Goal: Transaction & Acquisition: Purchase product/service

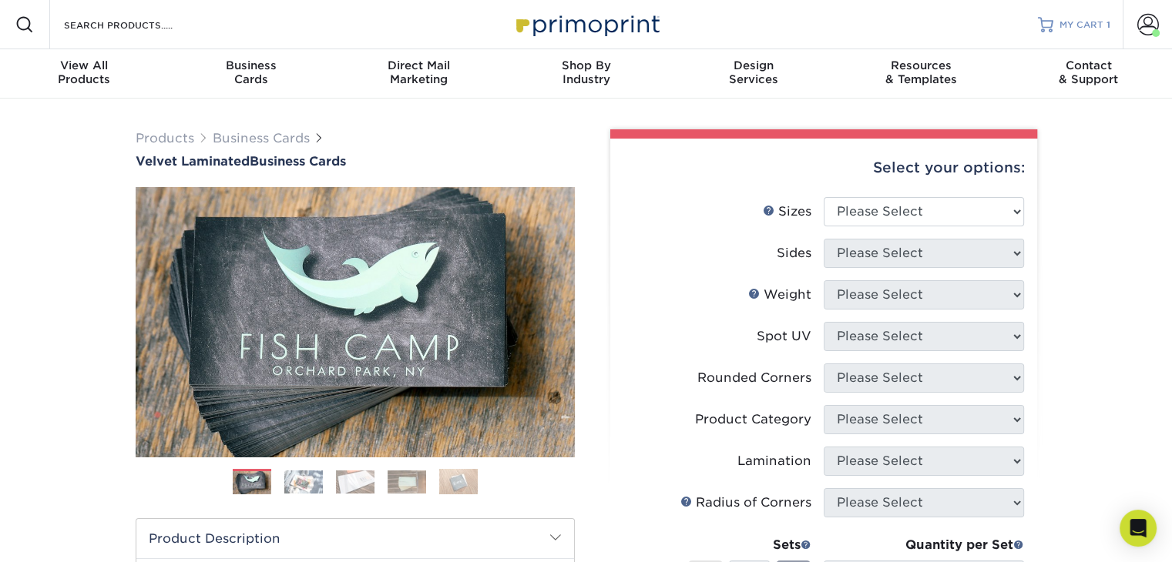
click at [1049, 29] on div at bounding box center [1045, 24] width 15 height 15
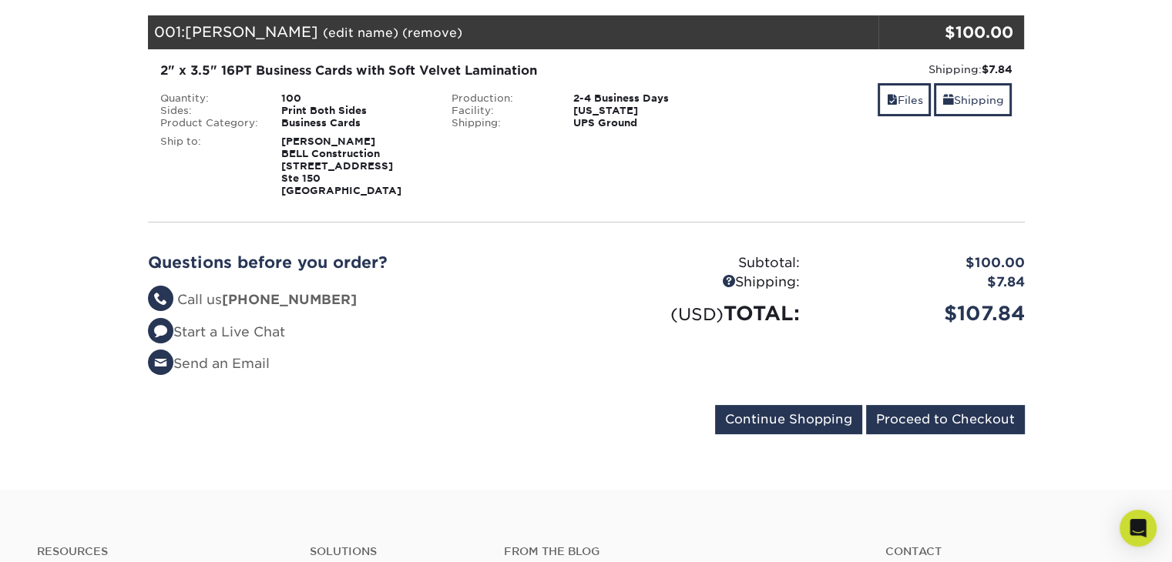
scroll to position [231, 0]
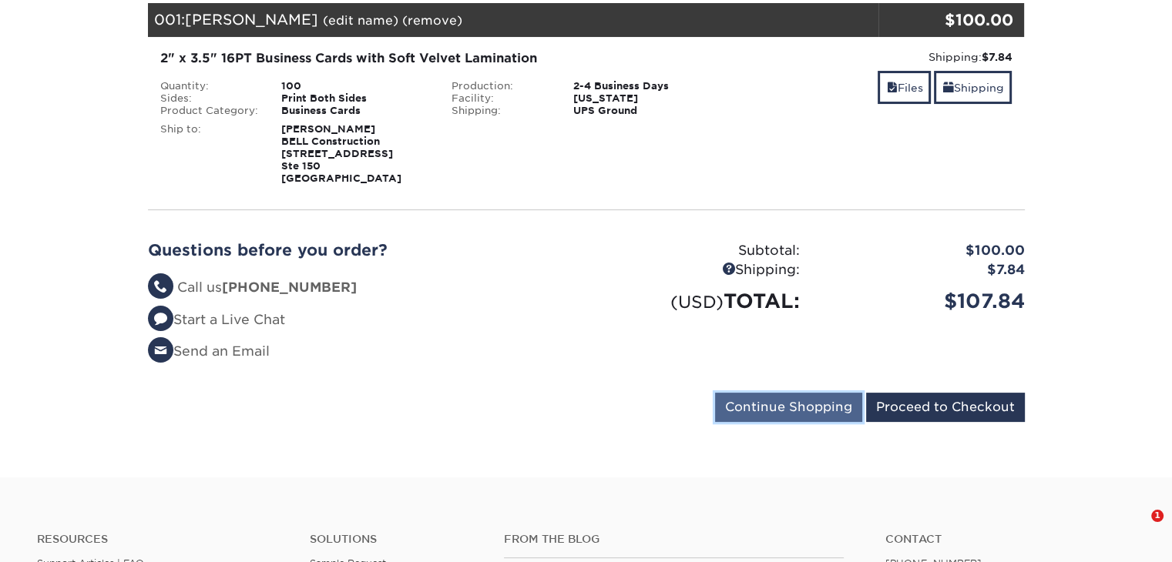
click at [764, 403] on input "Continue Shopping" at bounding box center [788, 407] width 147 height 29
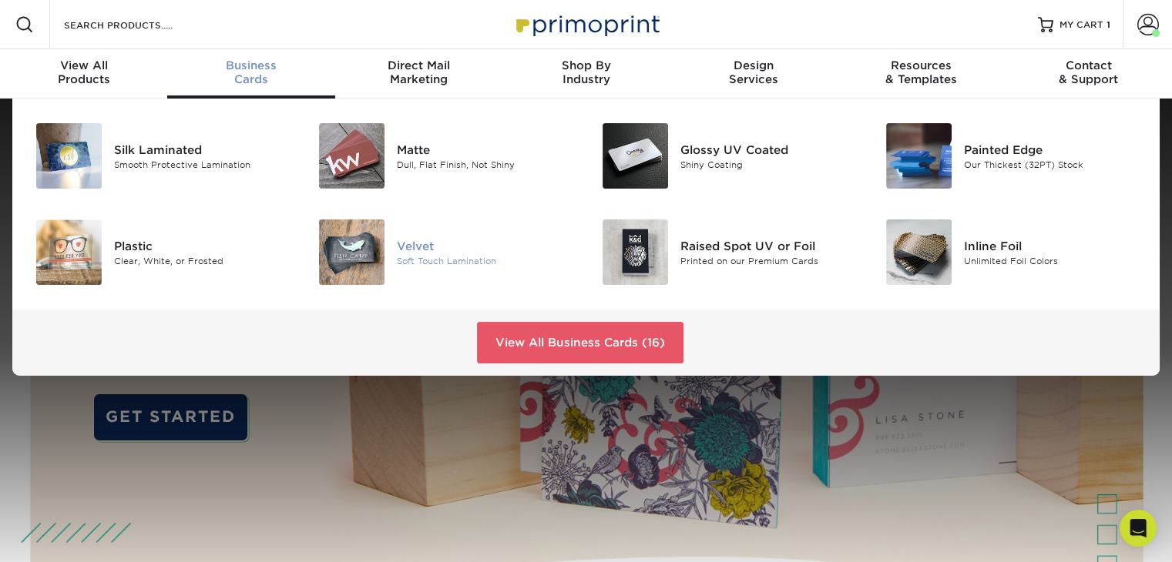
click at [393, 250] on div at bounding box center [350, 252] width 95 height 65
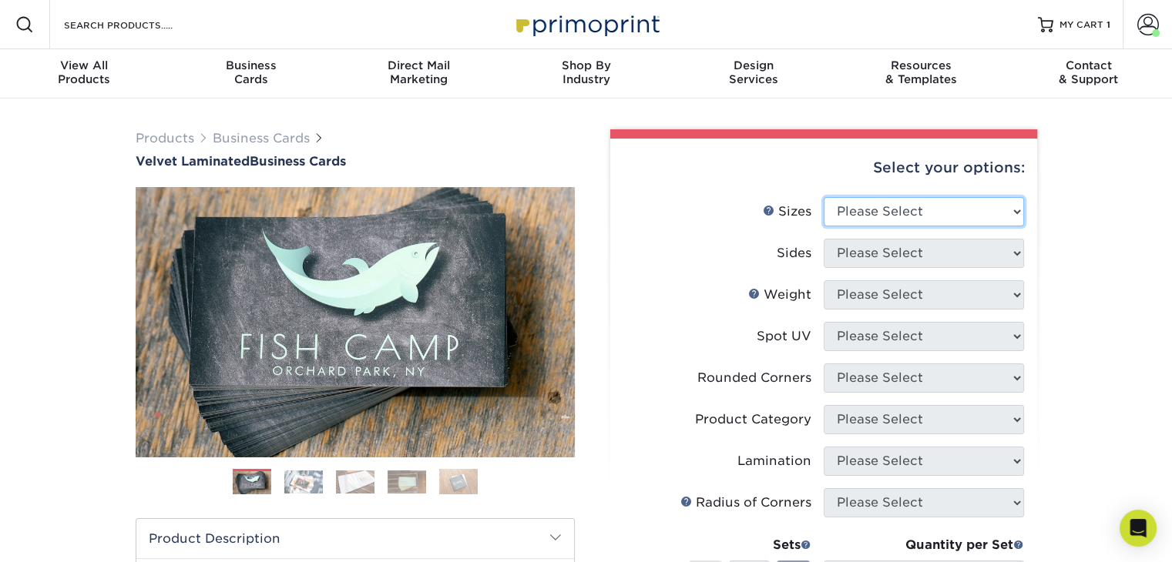
click at [844, 212] on select "Please Select 1.5" x 3.5" - Mini 1.75" x 3.5" - Mini 2" x 2" - Square 2" x 3" -…" at bounding box center [924, 211] width 200 height 29
select select "2.00x3.50"
click at [824, 197] on select "Please Select 1.5" x 3.5" - Mini 1.75" x 3.5" - Mini 2" x 2" - Square 2" x 3" -…" at bounding box center [924, 211] width 200 height 29
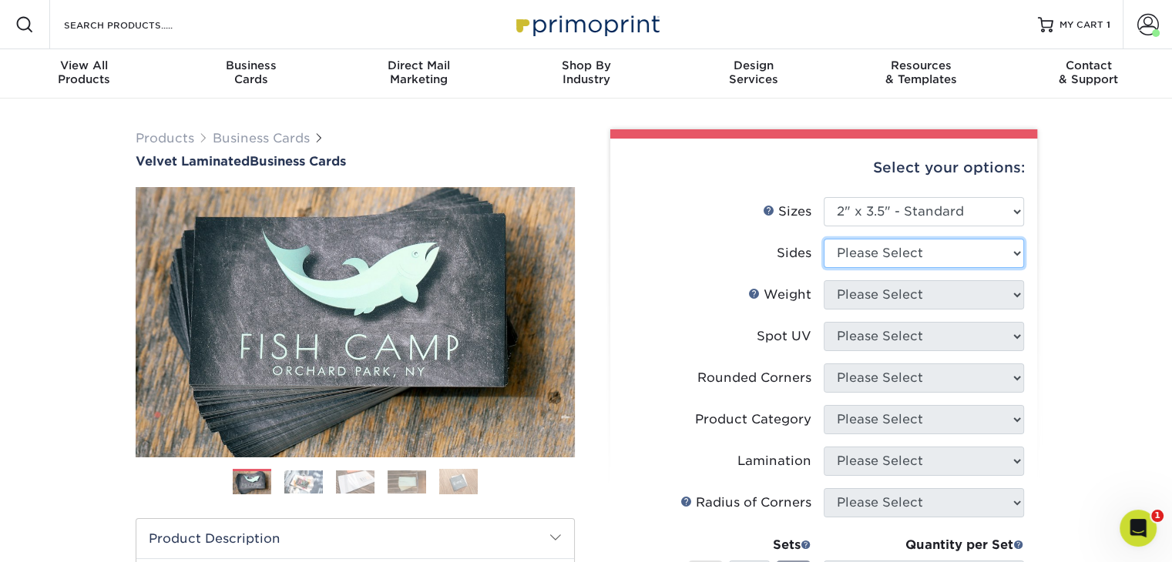
click at [906, 257] on select "Please Select Print Both Sides Print Front Only" at bounding box center [924, 253] width 200 height 29
select select "13abbda7-1d64-4f25-8bb2-c179b224825d"
click at [824, 239] on select "Please Select Print Both Sides Print Front Only" at bounding box center [924, 253] width 200 height 29
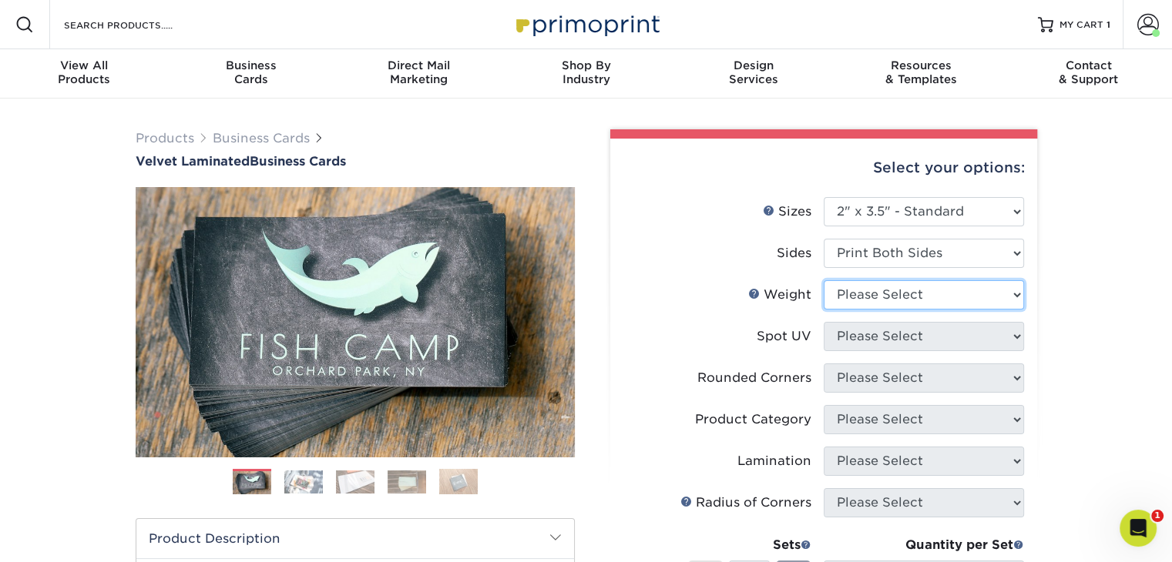
click at [901, 300] on select "Please Select 16PT" at bounding box center [924, 294] width 200 height 29
select select "16PT"
click at [824, 280] on select "Please Select 16PT" at bounding box center [924, 294] width 200 height 29
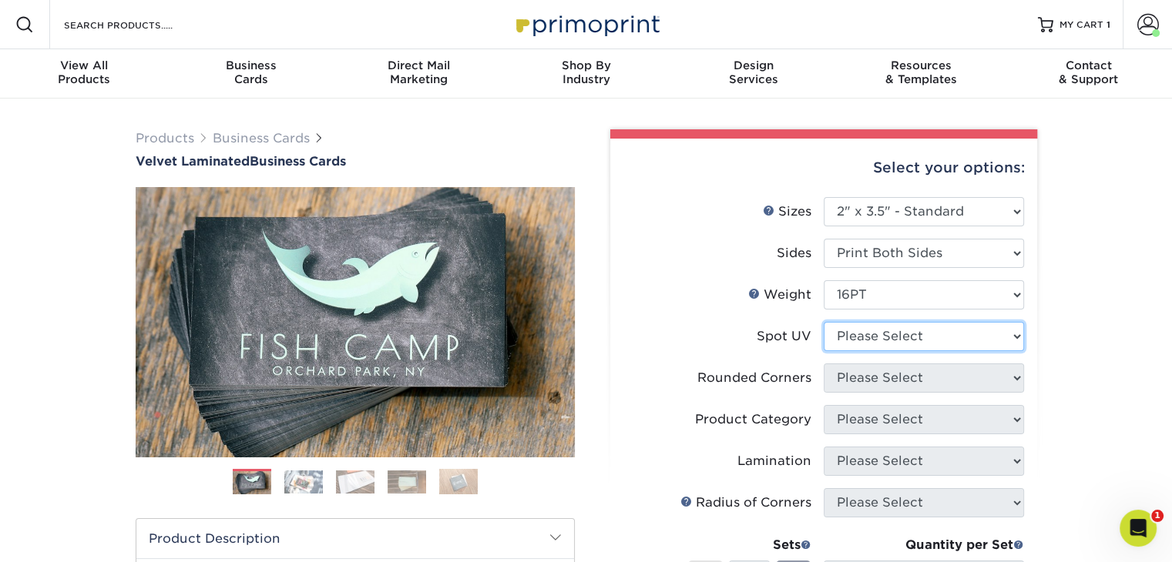
click at [907, 327] on select "Please Select No Spot UV Front and Back (Both Sides) Front Only Back Only" at bounding box center [924, 336] width 200 height 29
select select "3"
click at [824, 322] on select "Please Select No Spot UV Front and Back (Both Sides) Front Only Back Only" at bounding box center [924, 336] width 200 height 29
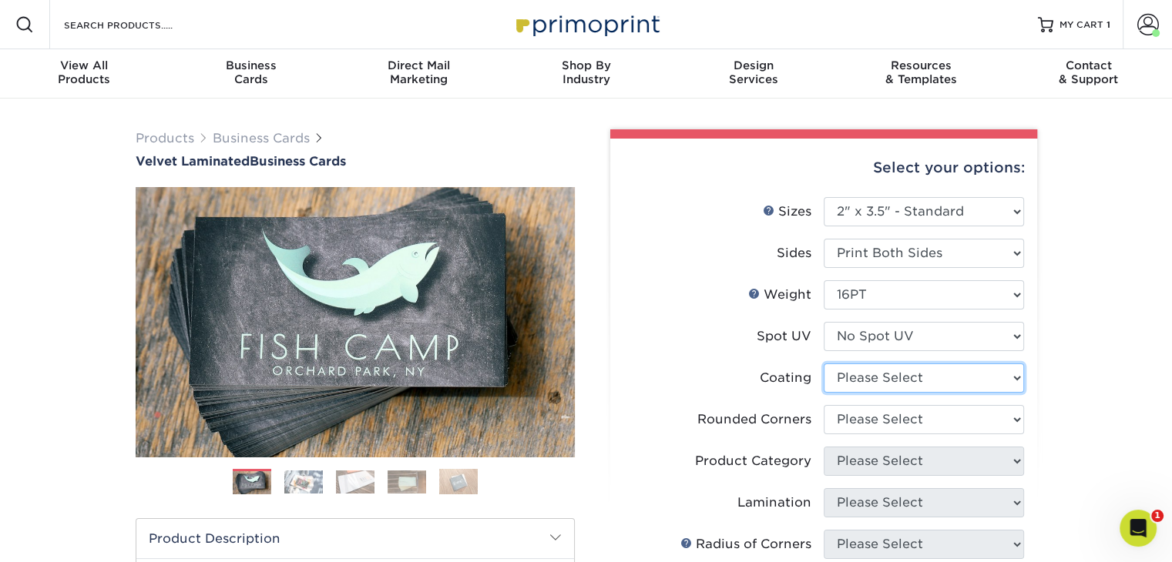
click at [851, 377] on select at bounding box center [924, 378] width 200 height 29
select select "3e7618de-abca-4bda-9f97-8b9129e913d8"
click at [824, 364] on select at bounding box center [924, 378] width 200 height 29
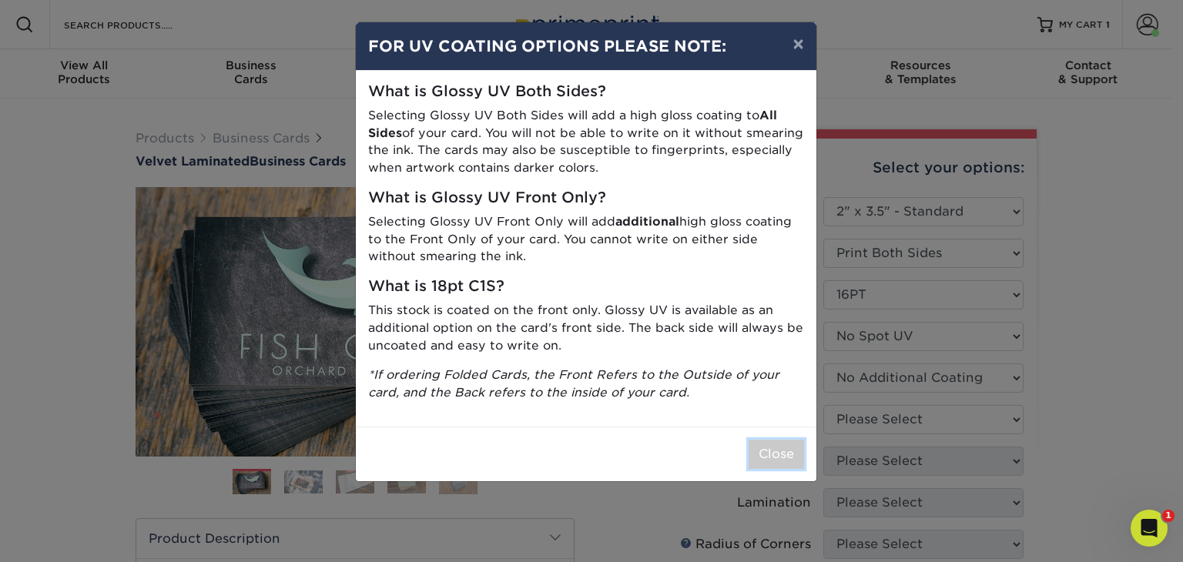
click at [784, 450] on button "Close" at bounding box center [776, 454] width 55 height 29
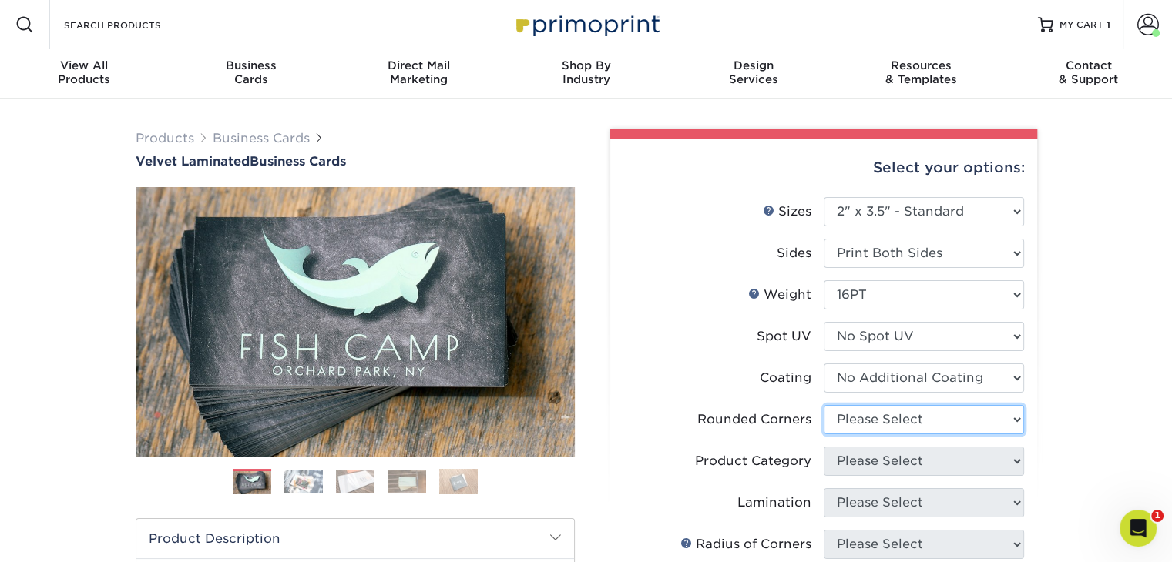
click at [859, 422] on select "Please Select Yes - Round 2 Corners Yes - Round 4 Corners No" at bounding box center [924, 419] width 200 height 29
select select "0"
click at [824, 405] on select "Please Select Yes - Round 2 Corners Yes - Round 4 Corners No" at bounding box center [924, 419] width 200 height 29
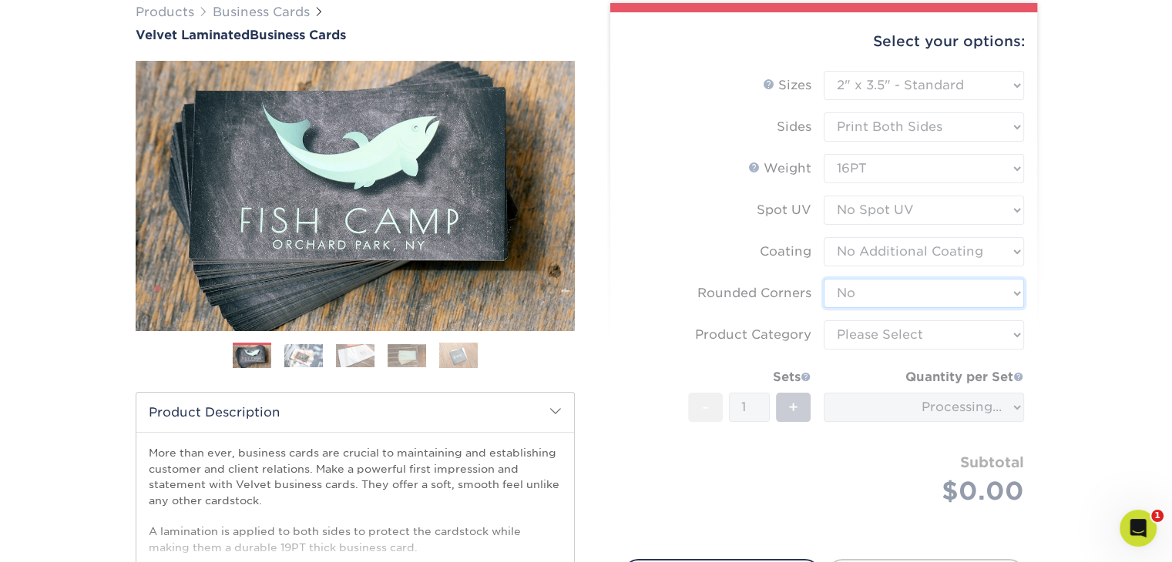
scroll to position [154, 0]
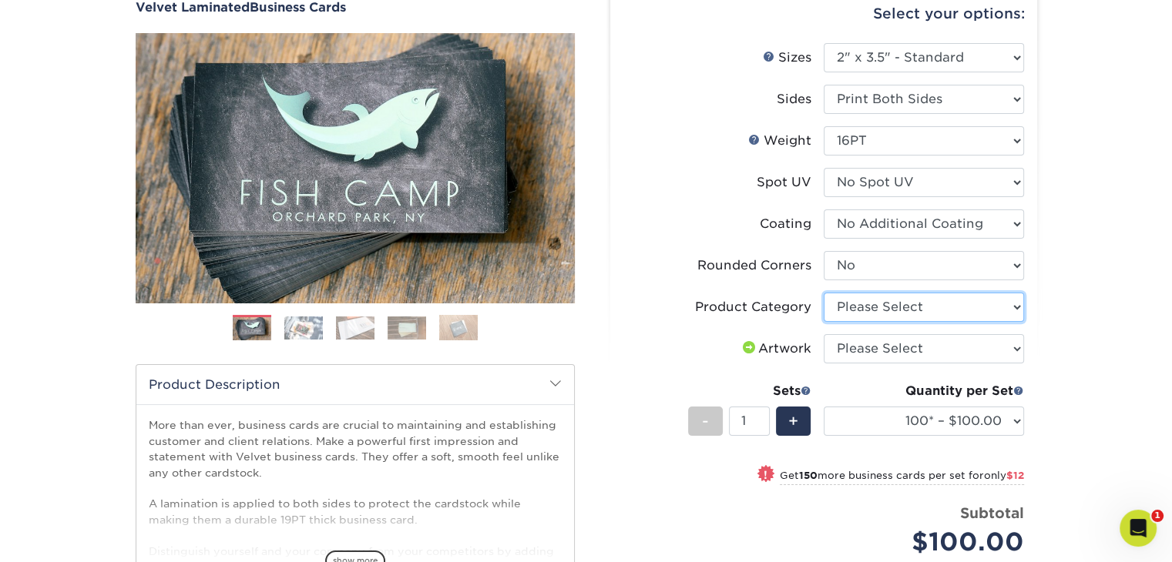
click at [1005, 306] on select "Please Select Business Cards" at bounding box center [924, 307] width 200 height 29
select select "3b5148f1-0588-4f88-a218-97bcfdce65c1"
click at [824, 293] on select "Please Select Business Cards" at bounding box center [924, 307] width 200 height 29
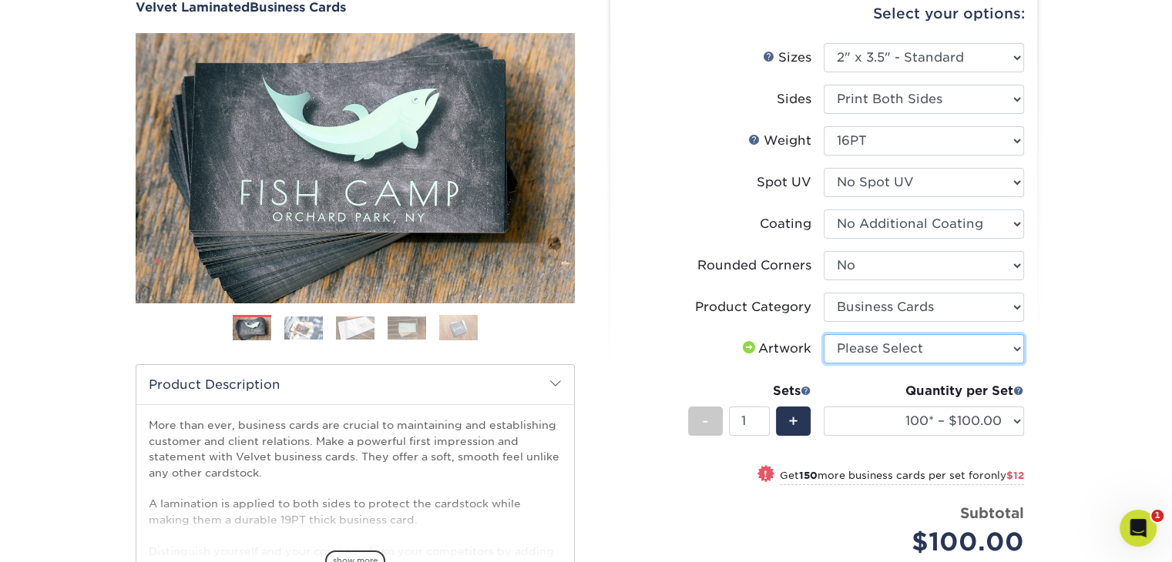
click at [986, 348] on select "Please Select I will upload files I need a design - $100" at bounding box center [924, 348] width 200 height 29
select select "upload"
click at [824, 334] on select "Please Select I will upload files I need a design - $100" at bounding box center [924, 348] width 200 height 29
click at [1069, 359] on div "Products Business Cards Velvet Laminated Business Cards Previous Next" at bounding box center [586, 383] width 1172 height 876
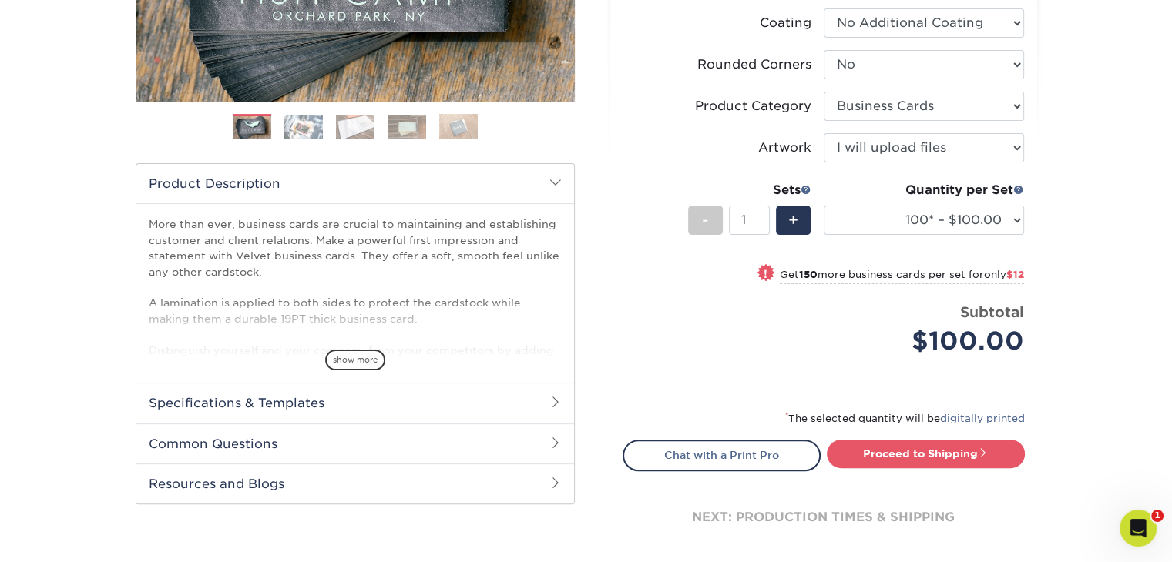
scroll to position [385, 0]
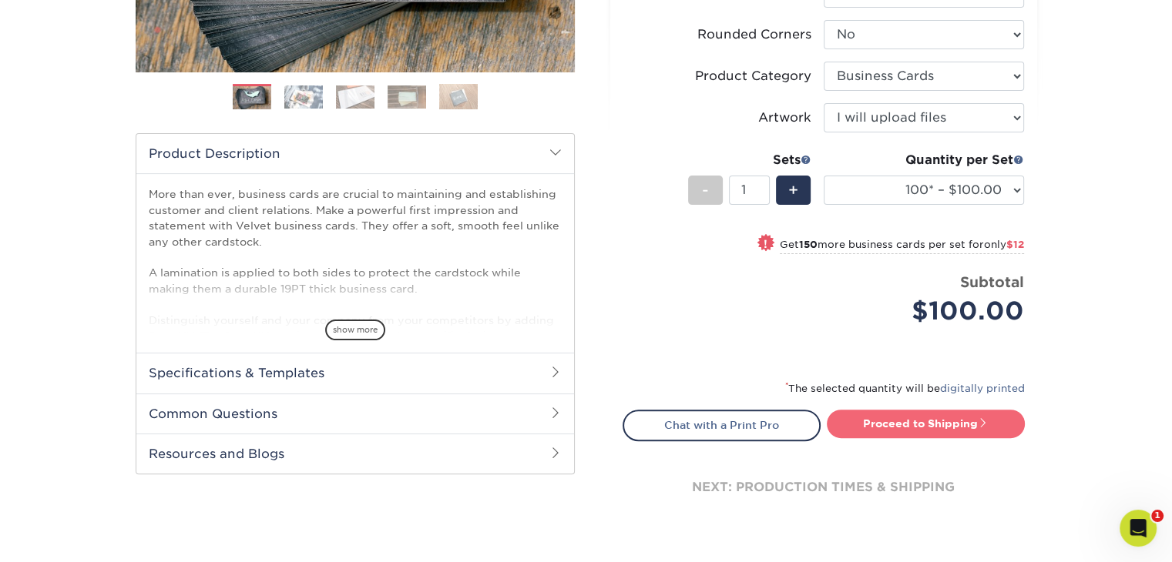
drag, startPoint x: 921, startPoint y: 418, endPoint x: 945, endPoint y: 414, distance: 24.2
click at [922, 417] on link "Proceed to Shipping" at bounding box center [926, 424] width 198 height 28
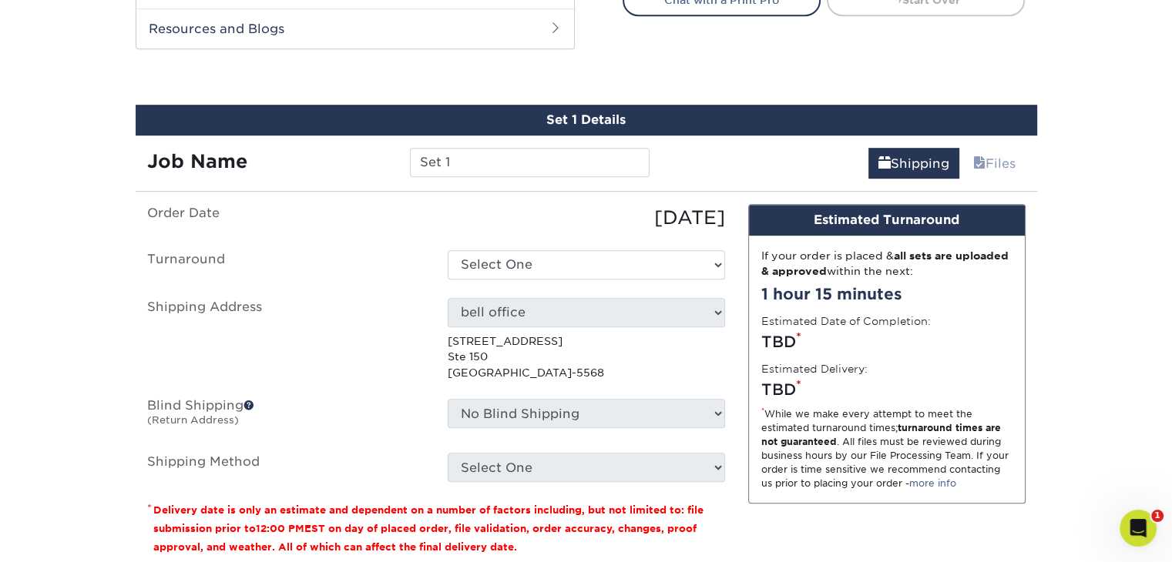
scroll to position [835, 0]
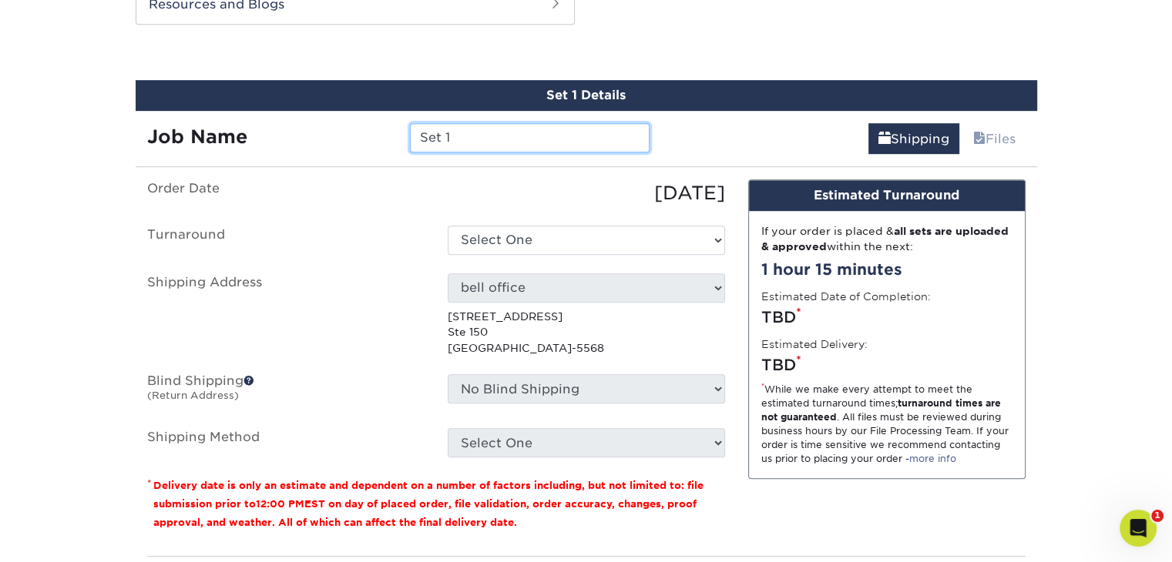
drag, startPoint x: 476, startPoint y: 135, endPoint x: 391, endPoint y: 130, distance: 84.9
click at [391, 130] on div "Job Name Set 1" at bounding box center [399, 137] width 526 height 29
type input "[PERSON_NAME]"
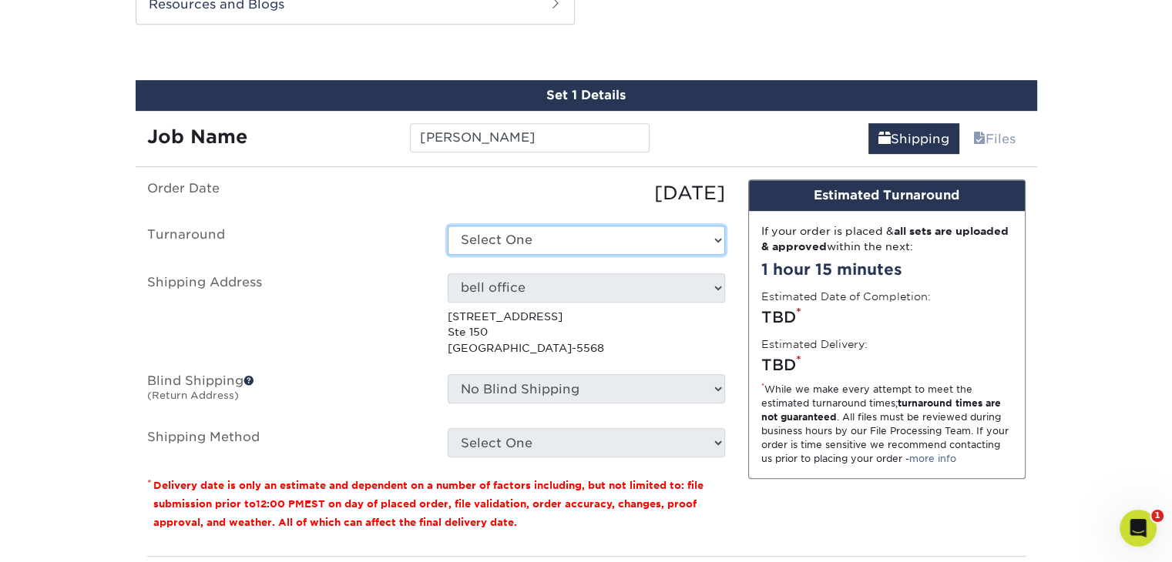
click at [533, 239] on select "Select One 2-4 Business Days 2 Day Next Business Day" at bounding box center [586, 240] width 277 height 29
select select "2ada4704-3e6d-433a-a581-722d89888c56"
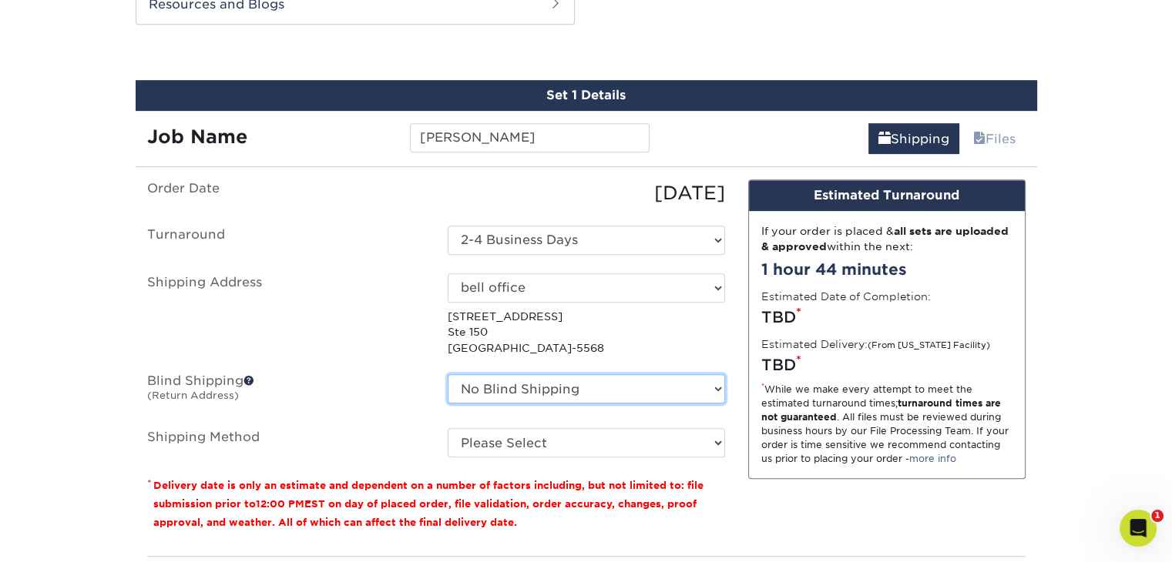
click at [500, 381] on select "No Blind Shipping bell office BELL Office BELL Office Bill Coy Kevin Shelton Ho…" at bounding box center [586, 388] width 277 height 29
click at [343, 340] on label "Shipping Address" at bounding box center [286, 315] width 300 height 82
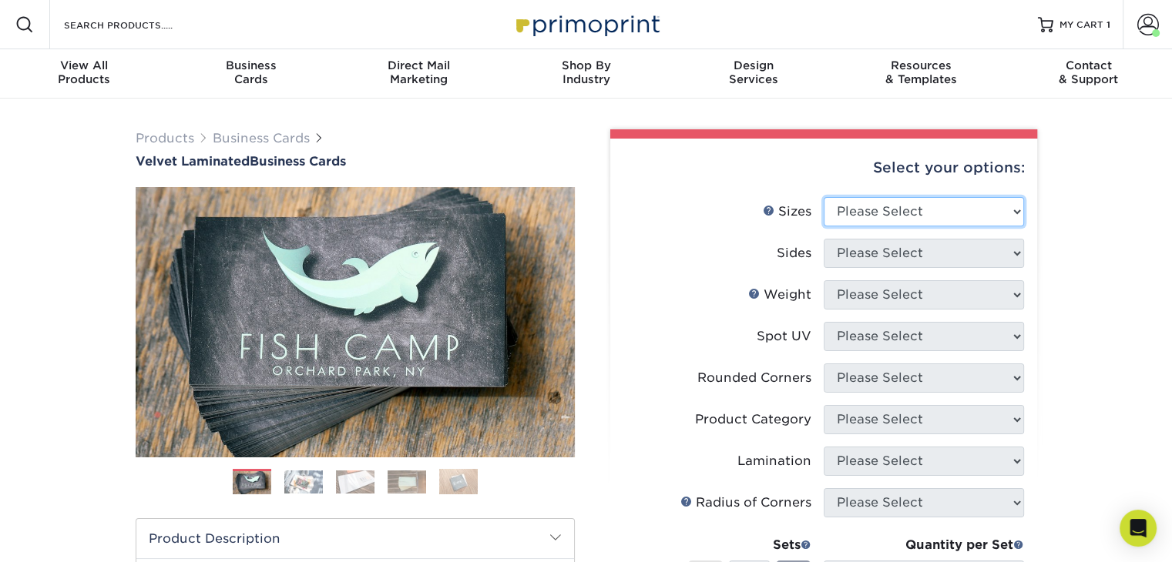
click at [980, 202] on select "Please Select 1.5" x 3.5" - Mini 1.75" x 3.5" - Mini 2" x 2" - Square 2" x 3" -…" at bounding box center [924, 211] width 200 height 29
select select "2.00x3.50"
click at [824, 197] on select "Please Select 1.5" x 3.5" - Mini 1.75" x 3.5" - Mini 2" x 2" - Square 2" x 3" -…" at bounding box center [924, 211] width 200 height 29
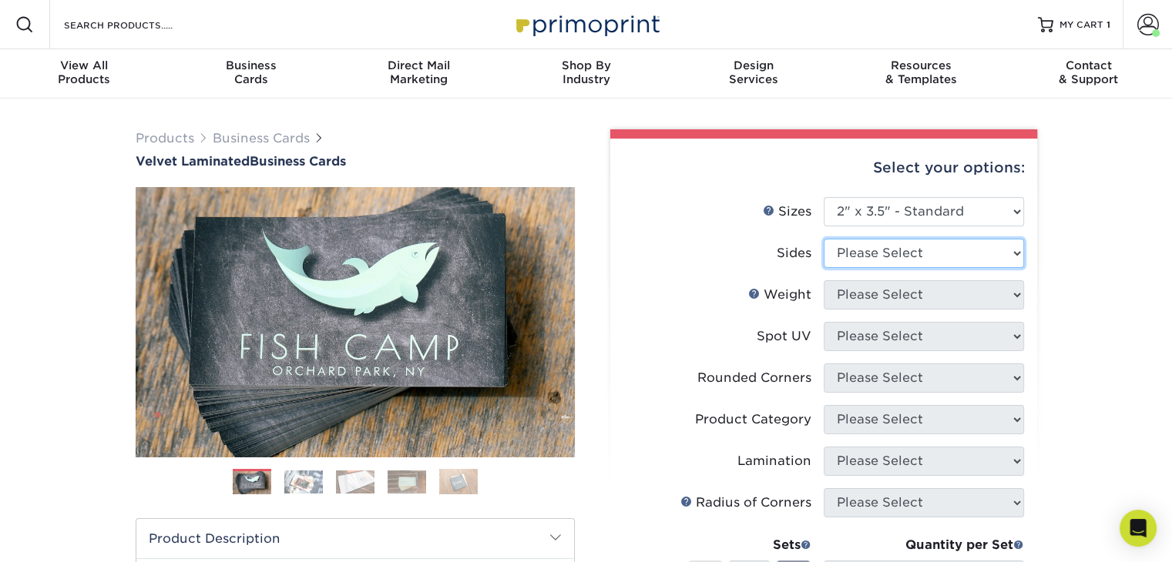
click at [940, 250] on select "Please Select Print Both Sides Print Front Only" at bounding box center [924, 253] width 200 height 29
select select "13abbda7-1d64-4f25-8bb2-c179b224825d"
click at [824, 239] on select "Please Select Print Both Sides Print Front Only" at bounding box center [924, 253] width 200 height 29
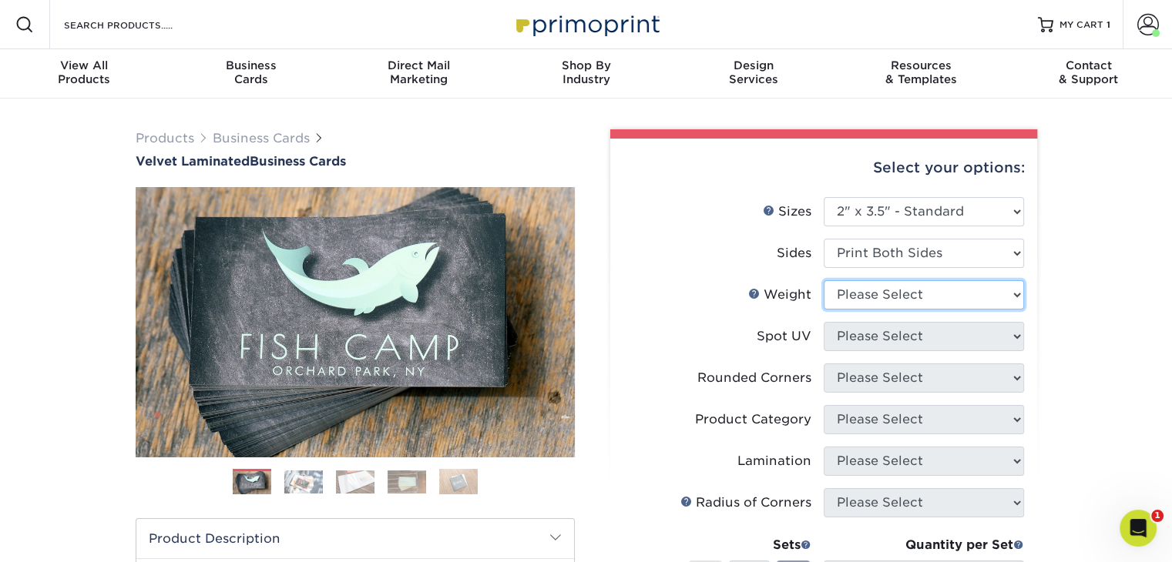
click at [930, 287] on select "Please Select 16PT" at bounding box center [924, 294] width 200 height 29
select select "16PT"
click at [824, 280] on select "Please Select 16PT" at bounding box center [924, 294] width 200 height 29
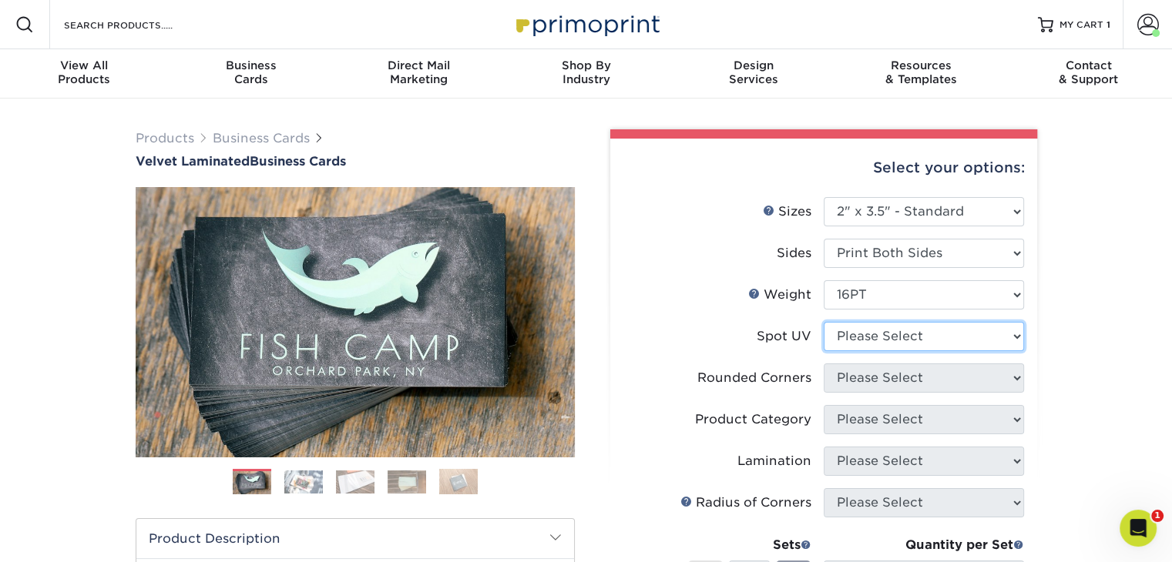
click at [923, 331] on select "Please Select No Spot UV Front and Back (Both Sides) Front Only Back Only" at bounding box center [924, 336] width 200 height 29
select select "3"
click at [824, 322] on select "Please Select No Spot UV Front and Back (Both Sides) Front Only Back Only" at bounding box center [924, 336] width 200 height 29
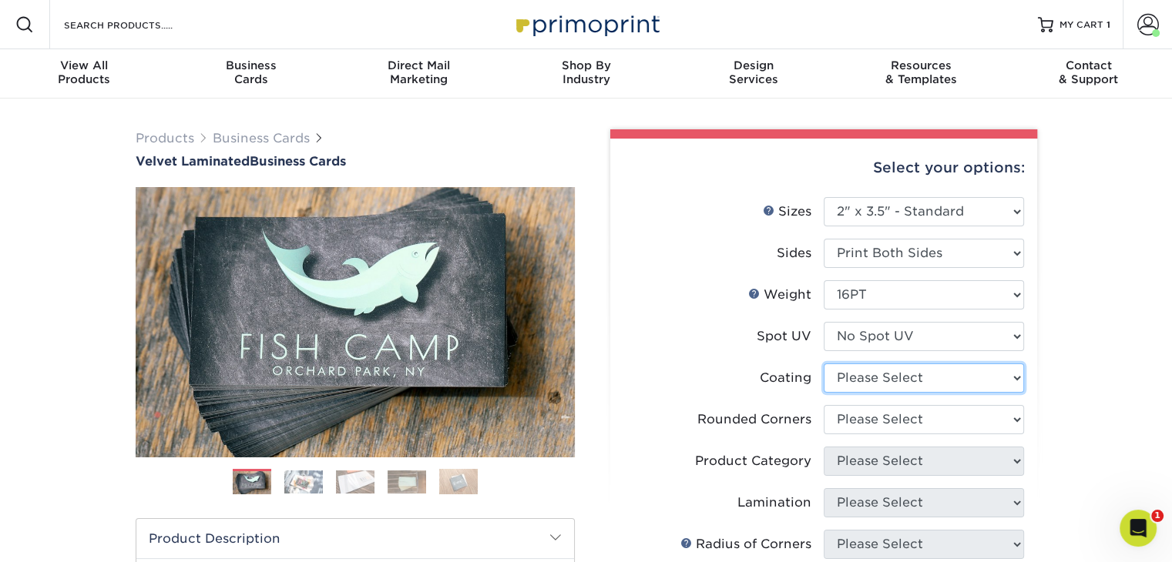
click at [933, 369] on select at bounding box center [924, 378] width 200 height 29
select select "3e7618de-abca-4bda-9f97-8b9129e913d8"
click at [824, 364] on select at bounding box center [924, 378] width 200 height 29
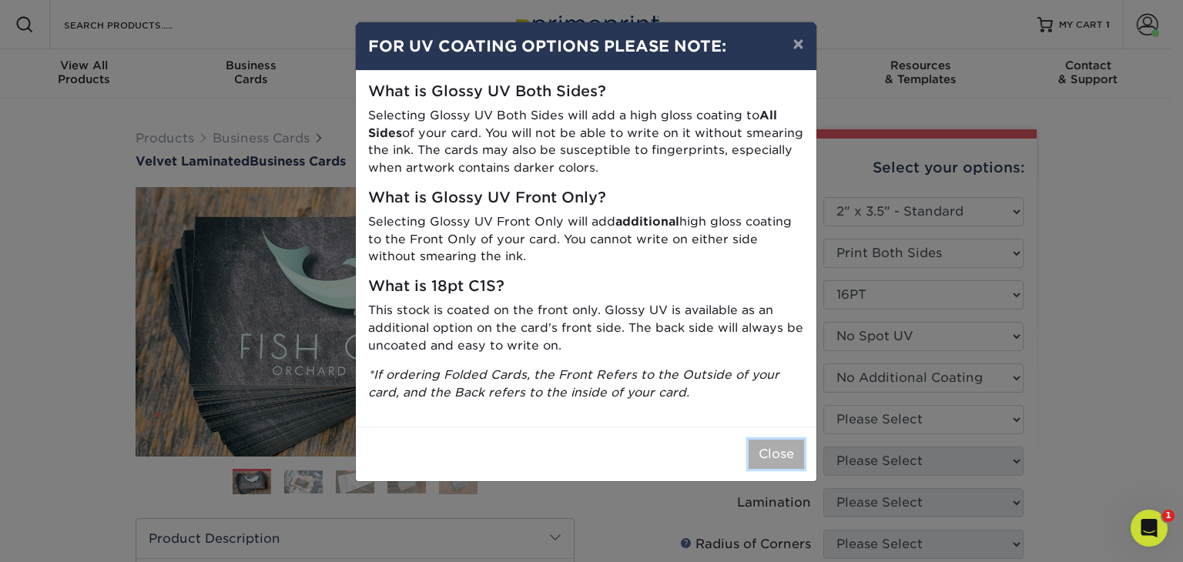
drag, startPoint x: 774, startPoint y: 451, endPoint x: 789, endPoint y: 430, distance: 25.9
click at [774, 450] on button "Close" at bounding box center [776, 454] width 55 height 29
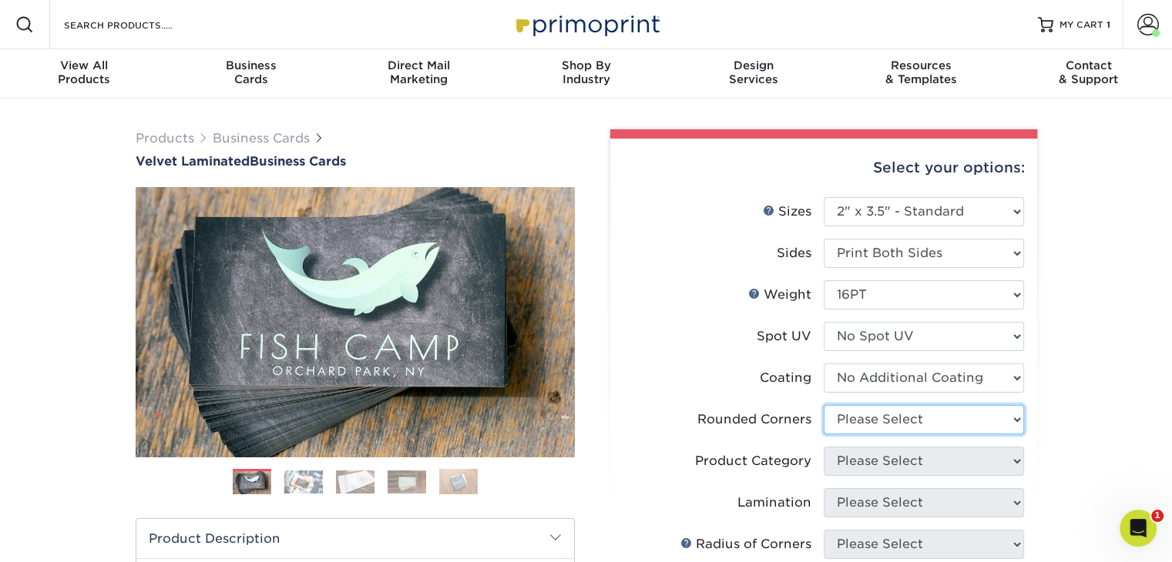
click at [867, 428] on select "Please Select Yes - Round 2 Corners Yes - Round 4 Corners No" at bounding box center [924, 419] width 200 height 29
select select "0"
click at [824, 405] on select "Please Select Yes - Round 2 Corners Yes - Round 4 Corners No" at bounding box center [924, 419] width 200 height 29
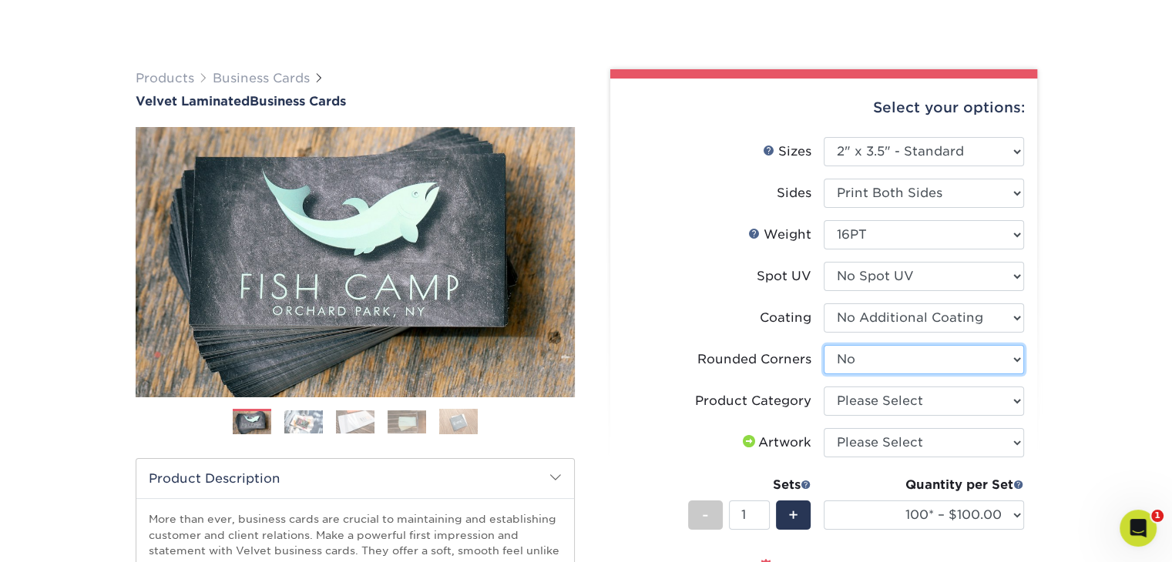
scroll to position [308, 0]
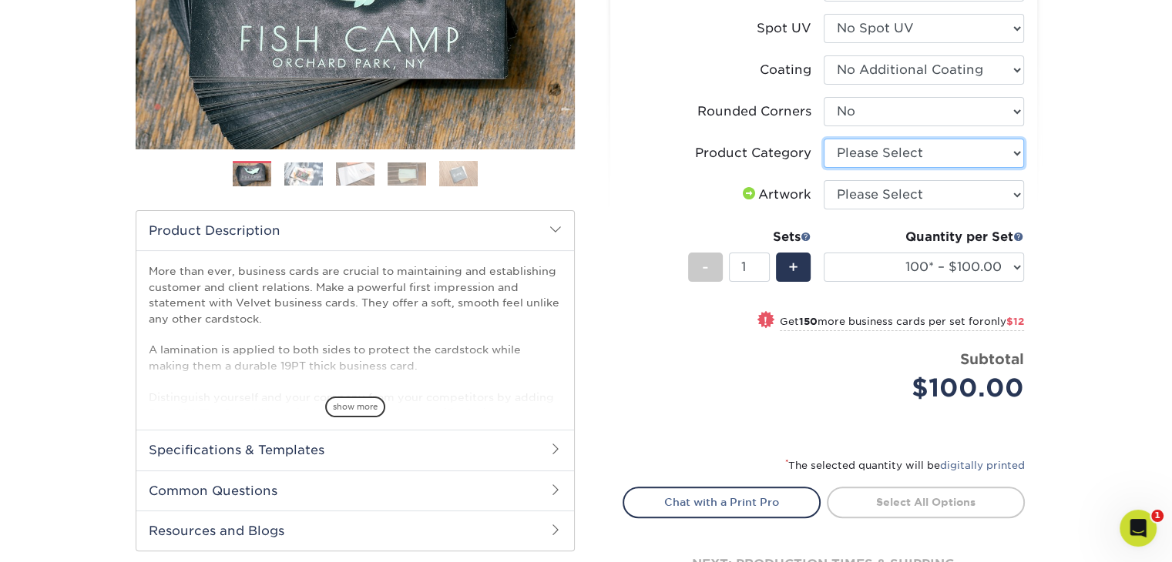
click at [980, 150] on select "Please Select Business Cards" at bounding box center [924, 153] width 200 height 29
select select "3b5148f1-0588-4f88-a218-97bcfdce65c1"
click at [824, 139] on select "Please Select Business Cards" at bounding box center [924, 153] width 200 height 29
click at [977, 197] on select "Please Select I will upload files I need a design - $100" at bounding box center [924, 194] width 200 height 29
select select "upload"
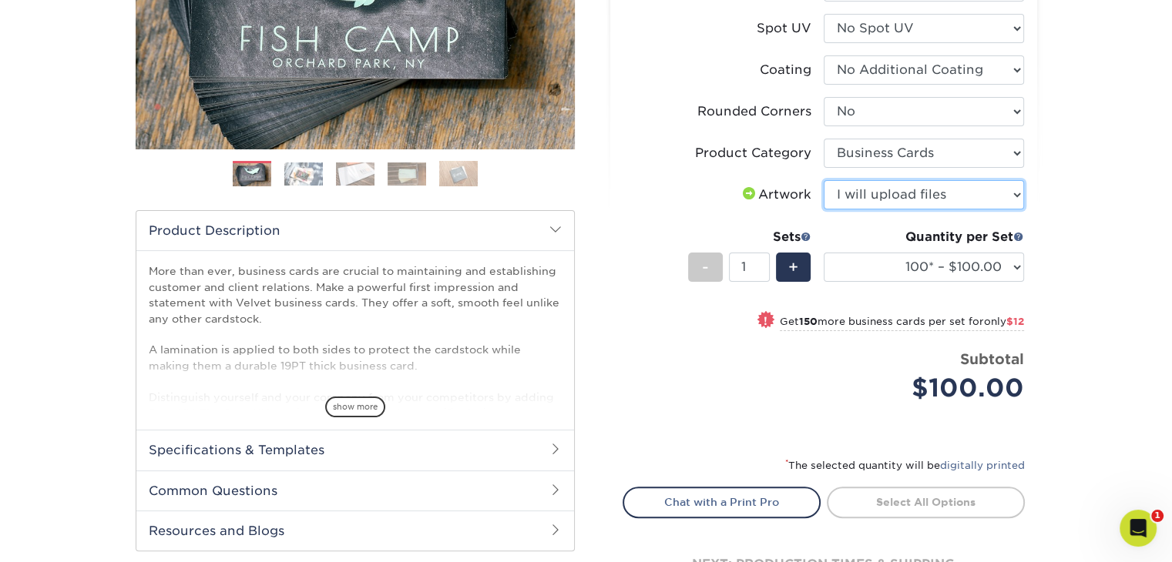
click at [824, 180] on select "Please Select I will upload files I need a design - $100" at bounding box center [924, 194] width 200 height 29
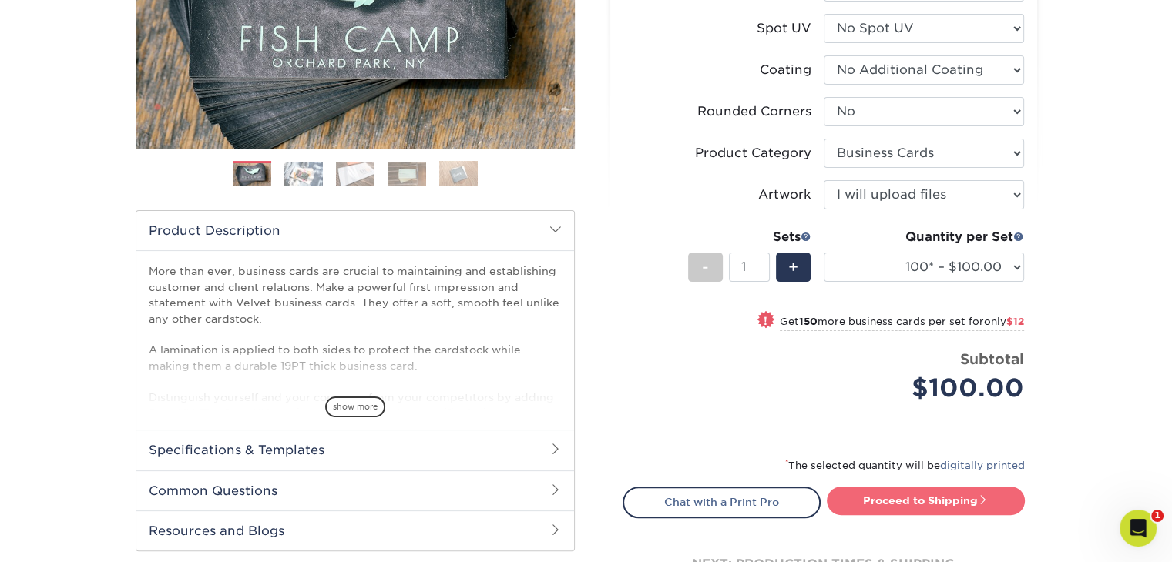
click at [935, 499] on link "Proceed to Shipping" at bounding box center [926, 501] width 198 height 28
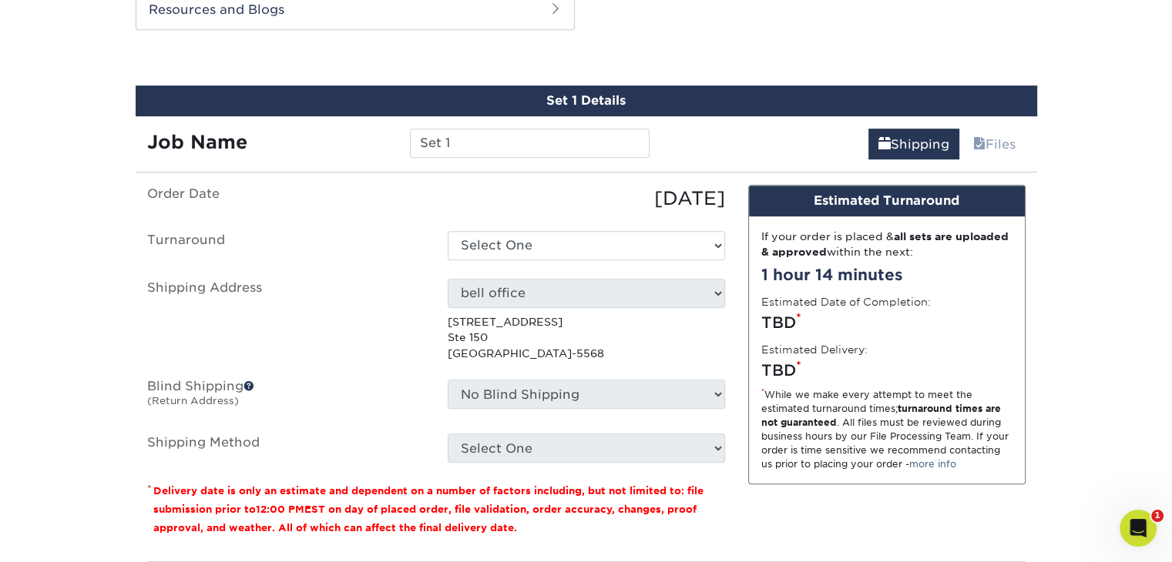
scroll to position [835, 0]
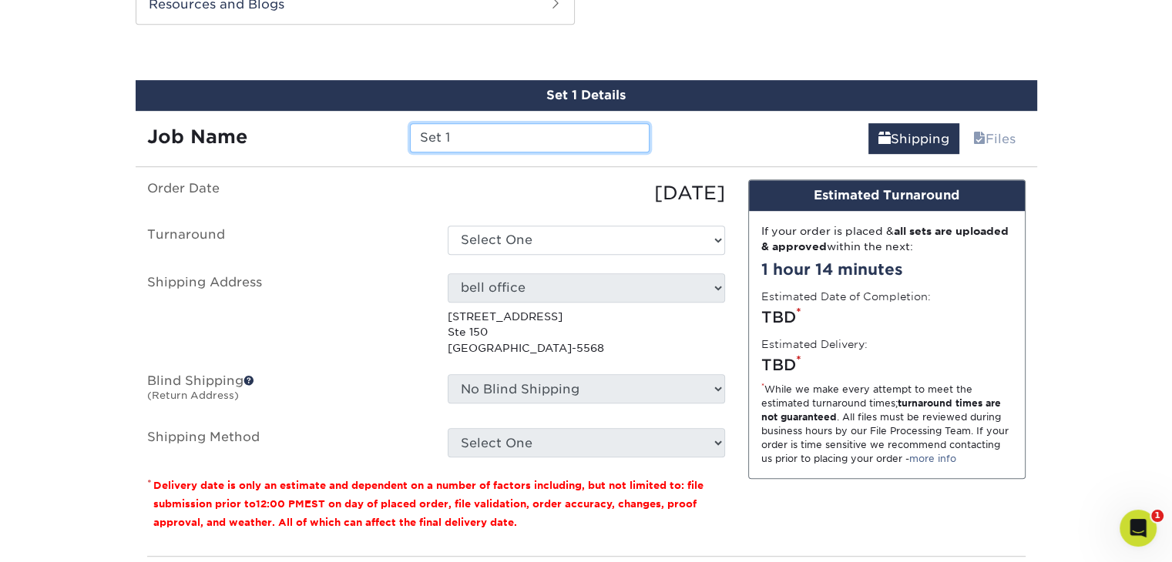
drag, startPoint x: 477, startPoint y: 134, endPoint x: 370, endPoint y: 129, distance: 107.2
click at [370, 129] on div "Job Name Set 1" at bounding box center [399, 137] width 526 height 29
type input "[PERSON_NAME]"
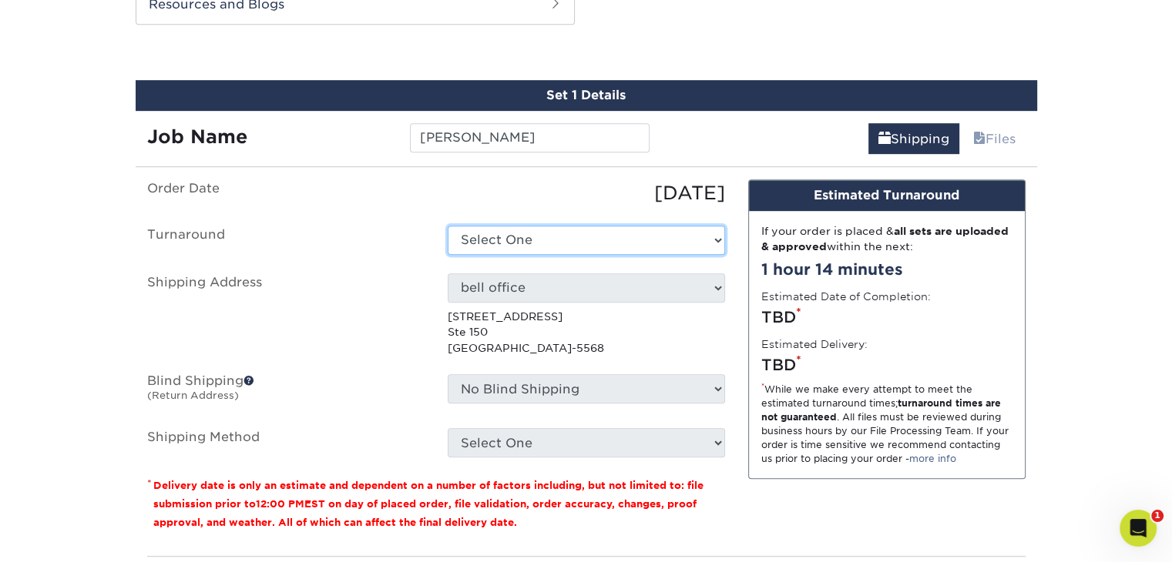
click at [529, 239] on select "Select One 2-4 Business Days 2 Day Next Business Day" at bounding box center [586, 240] width 277 height 29
select select "2ada4704-3e6d-433a-a581-722d89888c56"
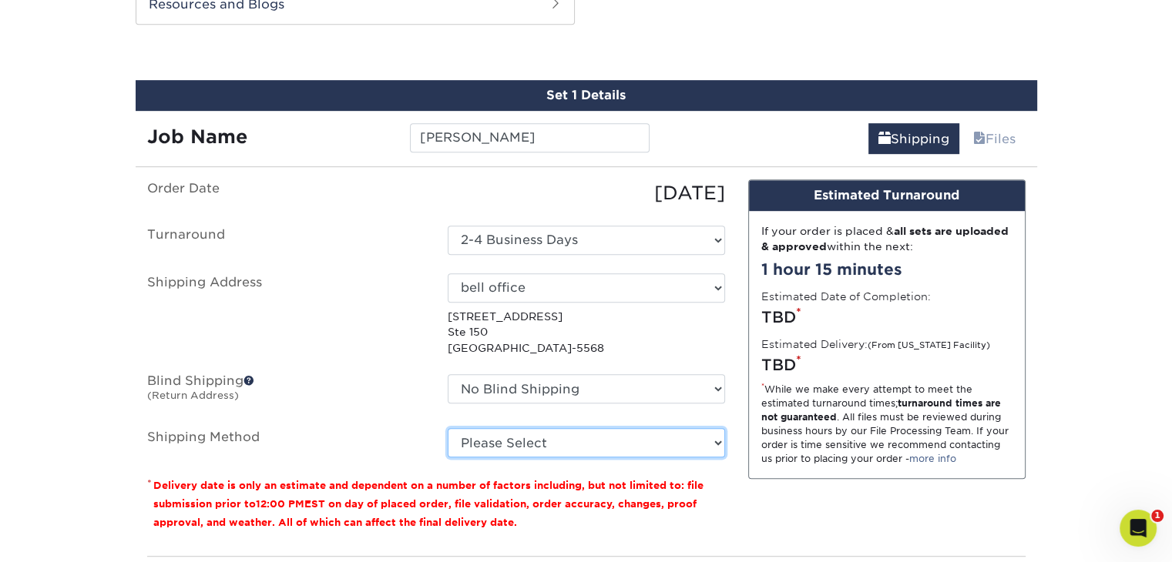
click at [501, 438] on select "Please Select Ground Shipping (+$7.84) 3 Day Shipping Service (+$15.34) 2 Day A…" at bounding box center [586, 442] width 277 height 29
select select "03"
click at [448, 428] on select "Please Select Ground Shipping (+$7.84) 3 Day Shipping Service (+$15.34) 2 Day A…" at bounding box center [586, 442] width 277 height 29
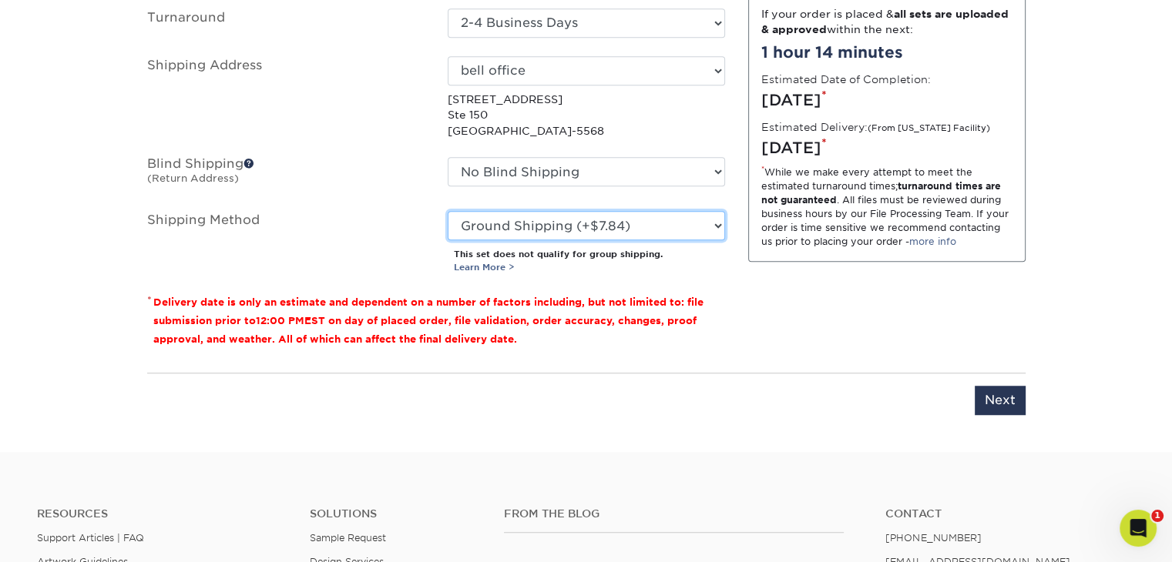
scroll to position [1066, 0]
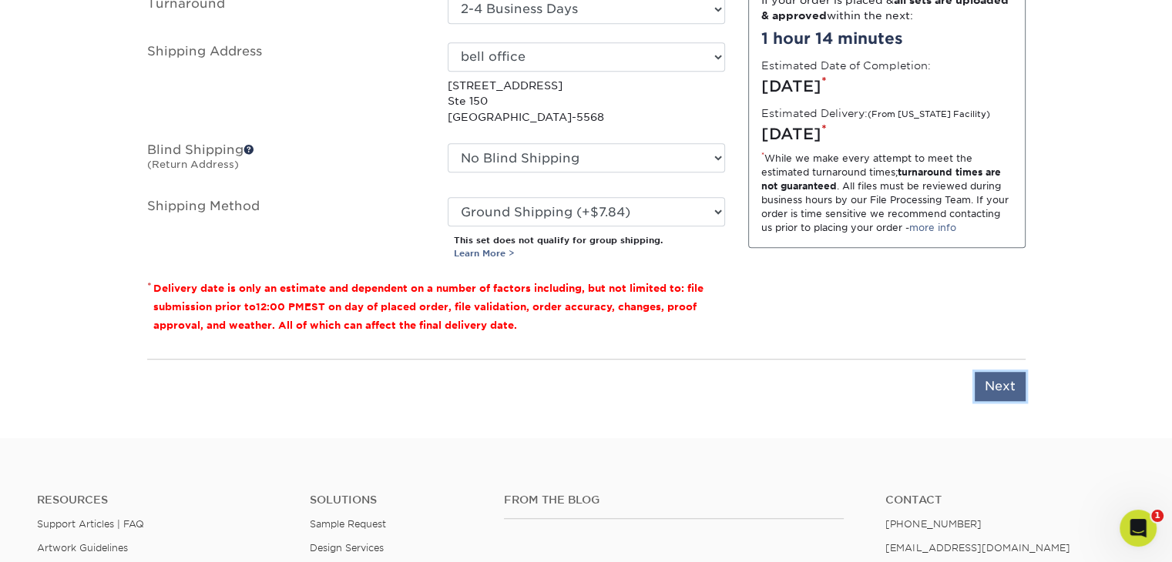
click at [979, 381] on input "Next" at bounding box center [1000, 386] width 51 height 29
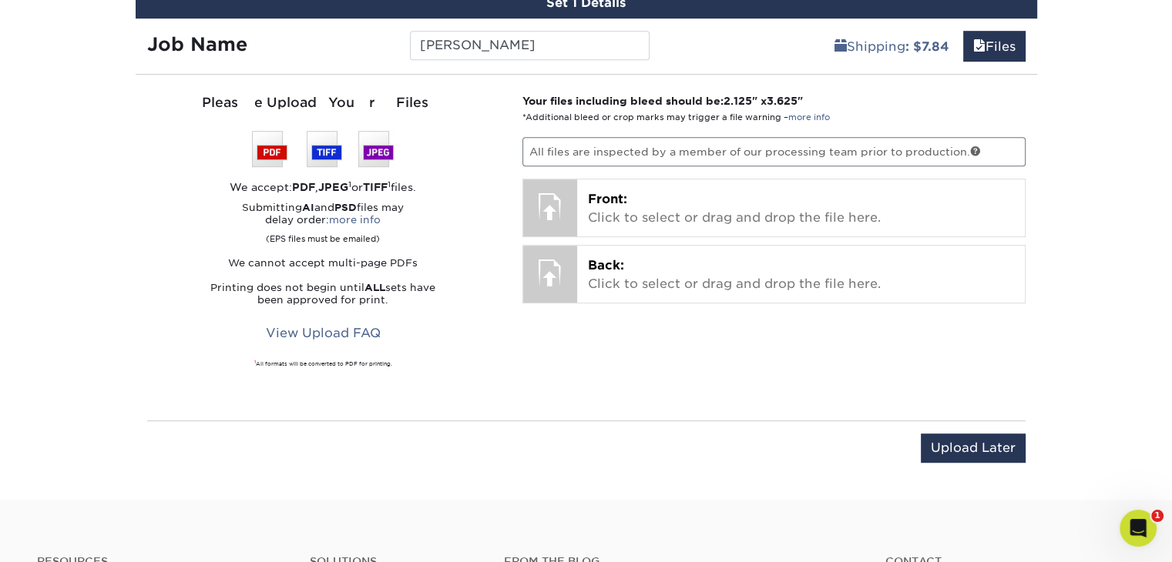
scroll to position [758, 0]
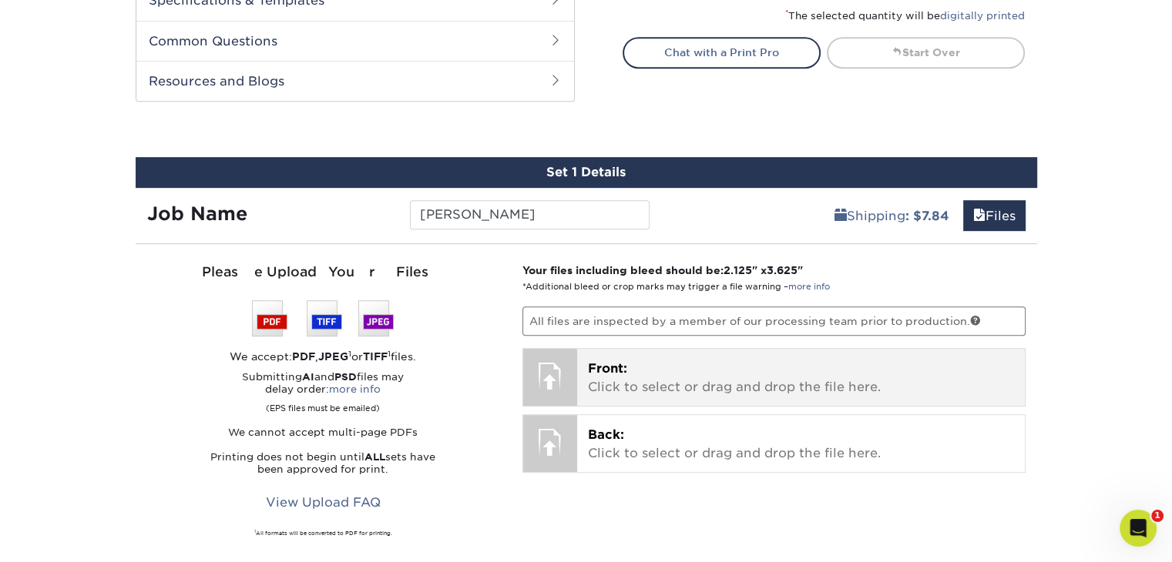
click at [705, 374] on p "Front: Click to select or drag and drop the file here." at bounding box center [801, 378] width 426 height 37
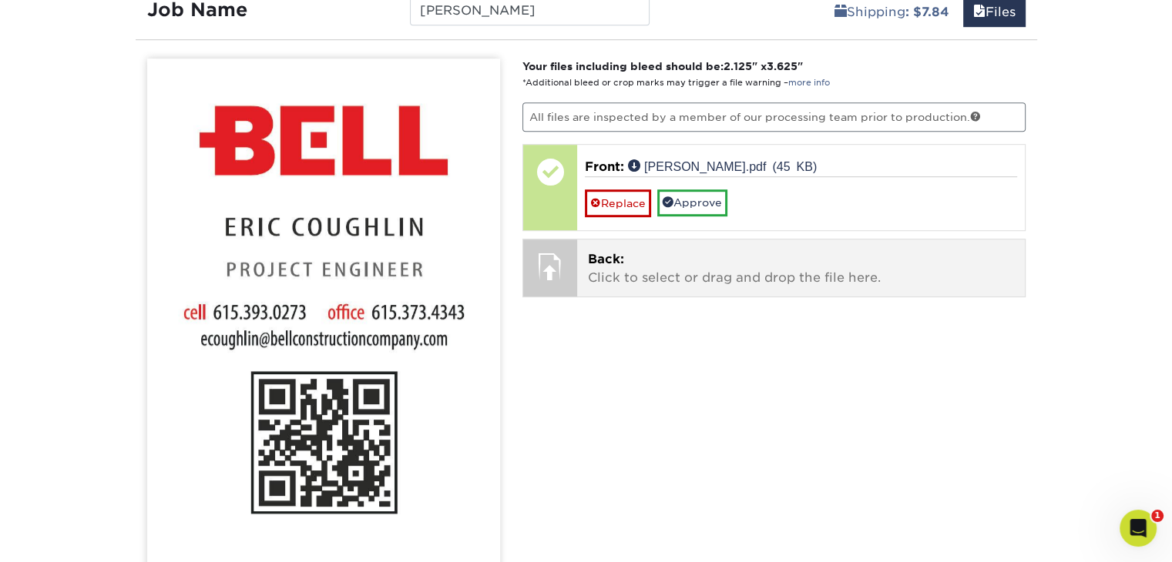
scroll to position [989, 0]
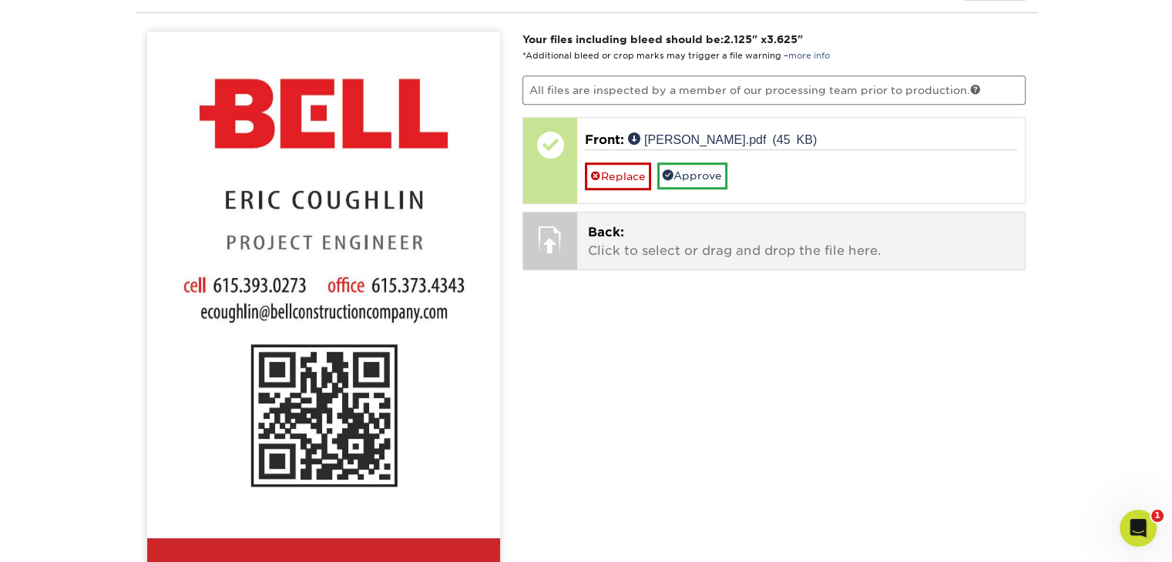
click at [711, 226] on p "Back: Click to select or drag and drop the file here." at bounding box center [801, 241] width 426 height 37
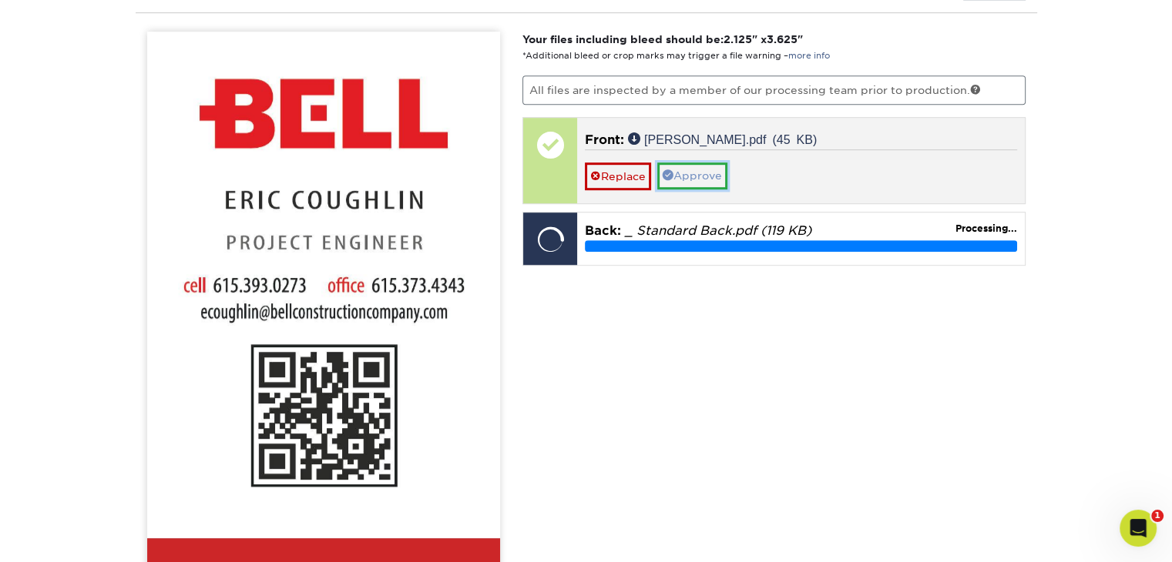
click at [706, 173] on link "Approve" at bounding box center [692, 176] width 70 height 26
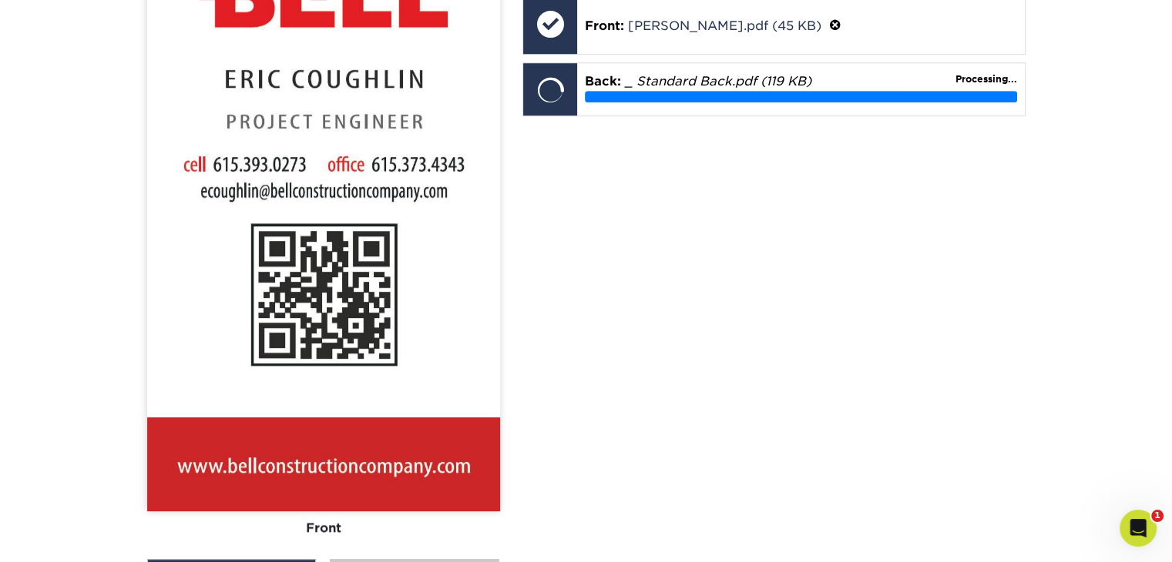
scroll to position [1143, 0]
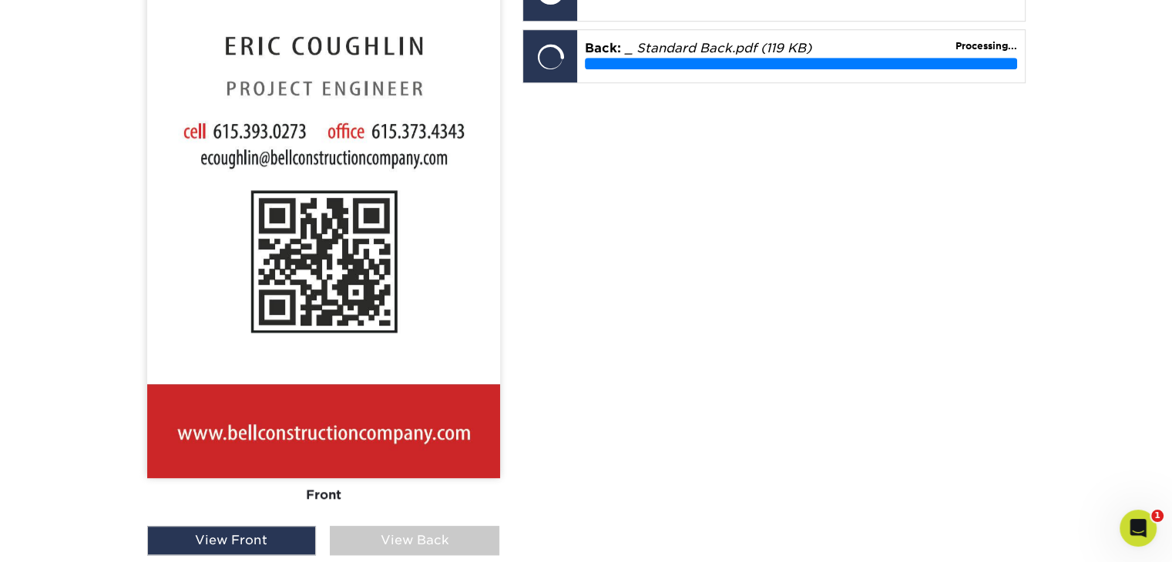
click at [456, 540] on div "View Back" at bounding box center [415, 540] width 170 height 29
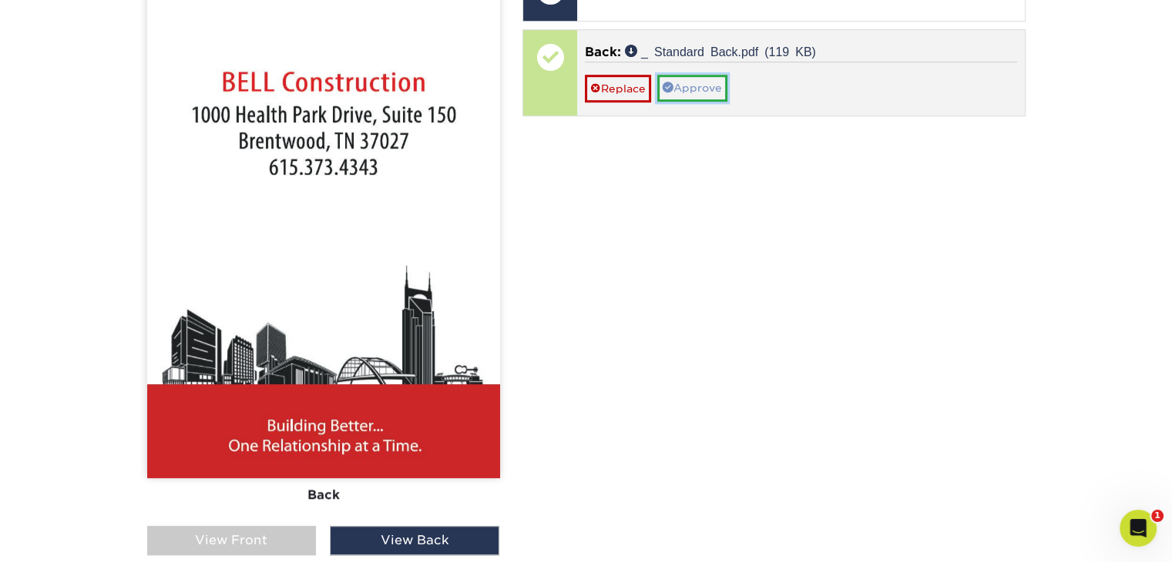
click at [713, 90] on link "Approve" at bounding box center [692, 88] width 70 height 26
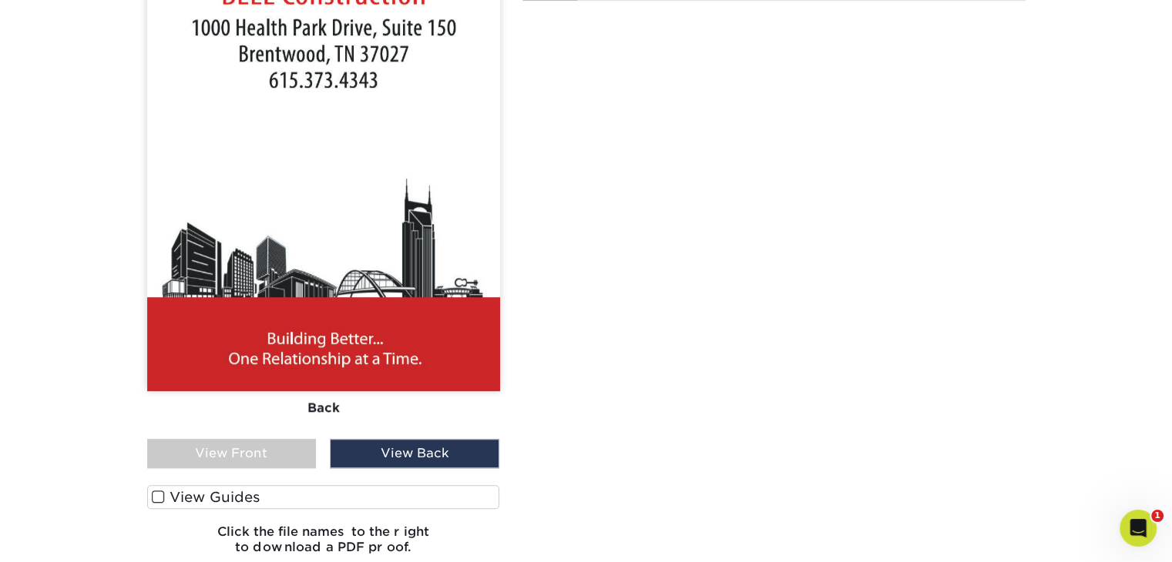
scroll to position [1375, 0]
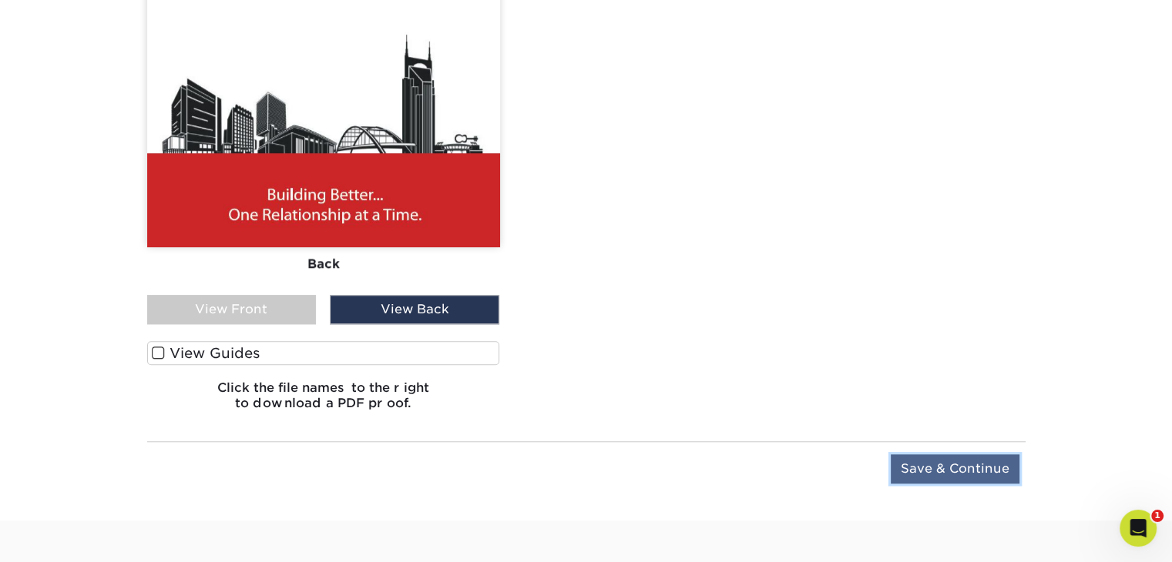
click at [919, 466] on input "Save & Continue" at bounding box center [955, 469] width 129 height 29
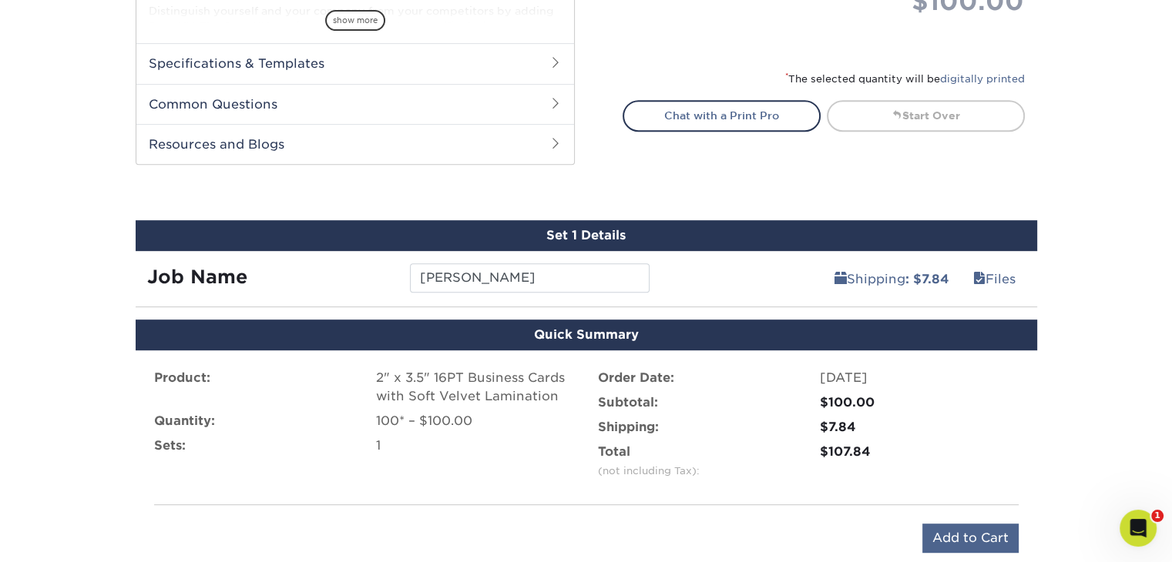
scroll to position [786, 0]
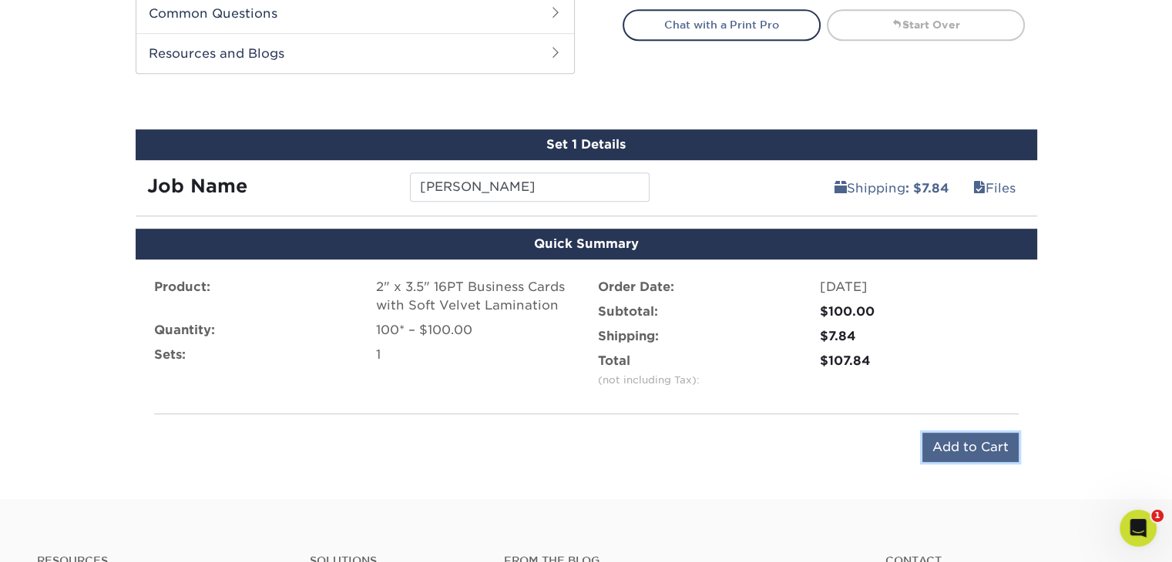
click at [969, 438] on input "Add to Cart" at bounding box center [970, 447] width 96 height 29
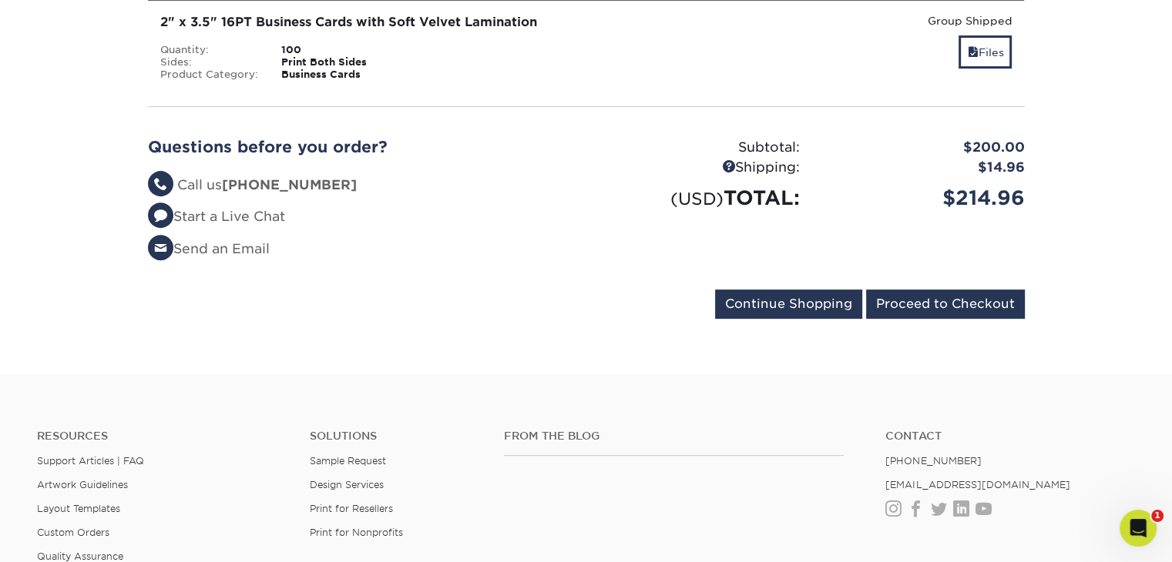
scroll to position [616, 0]
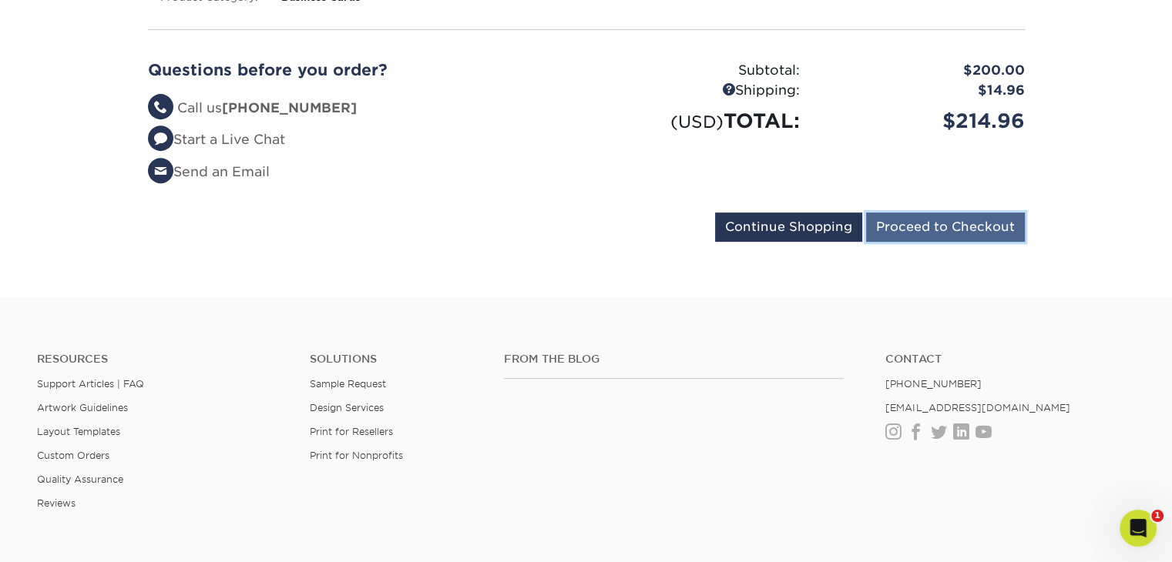
click at [942, 227] on input "Proceed to Checkout" at bounding box center [945, 227] width 159 height 29
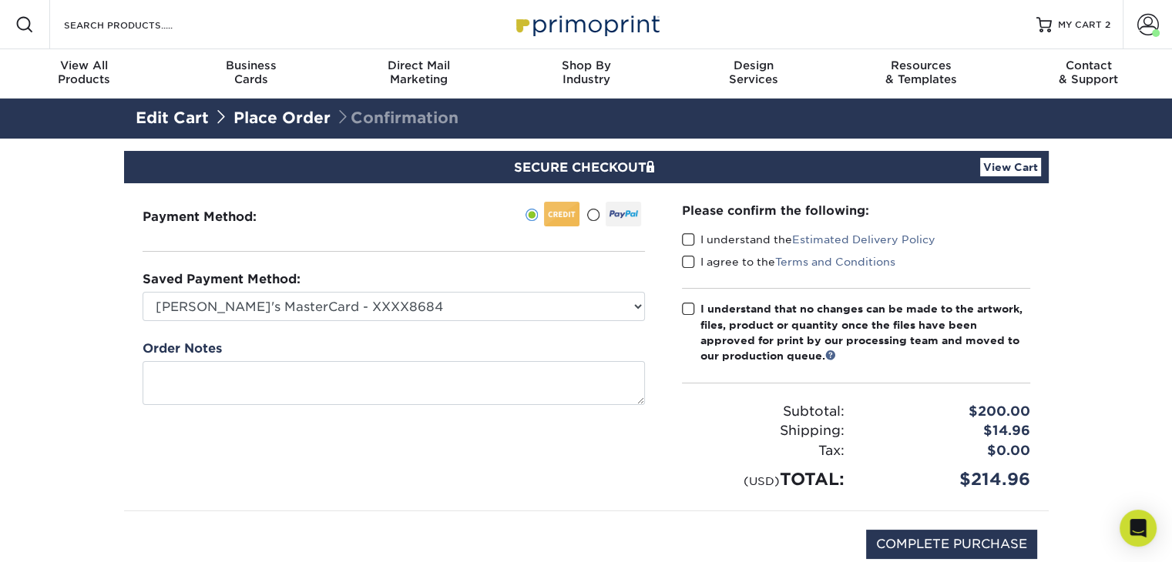
drag, startPoint x: 685, startPoint y: 239, endPoint x: 687, endPoint y: 253, distance: 14.1
click at [686, 245] on span at bounding box center [688, 240] width 13 height 15
click at [0, 0] on input "I understand the Estimated Delivery Policy" at bounding box center [0, 0] width 0 height 0
click at [690, 267] on span at bounding box center [688, 262] width 13 height 15
click at [0, 0] on input "I agree to the Terms and Conditions" at bounding box center [0, 0] width 0 height 0
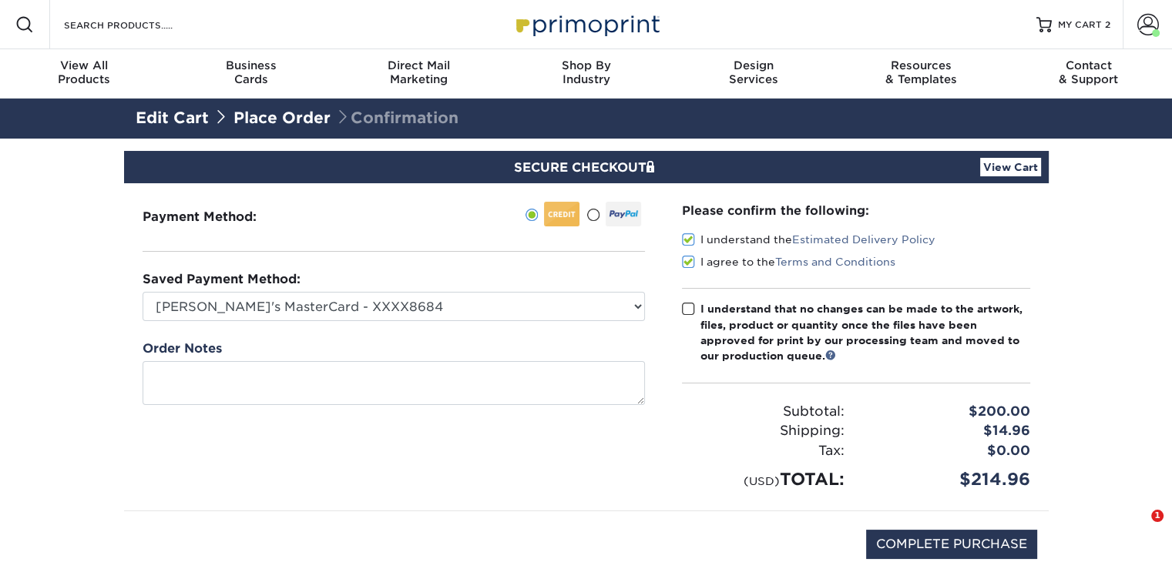
click at [685, 309] on span at bounding box center [688, 309] width 13 height 15
click at [0, 0] on input "I understand that no changes can be made to the artwork, files, product or quan…" at bounding box center [0, 0] width 0 height 0
click at [946, 537] on input "COMPLETE PURCHASE" at bounding box center [951, 544] width 171 height 29
type input "PROCESSING, PLEASE WAIT..."
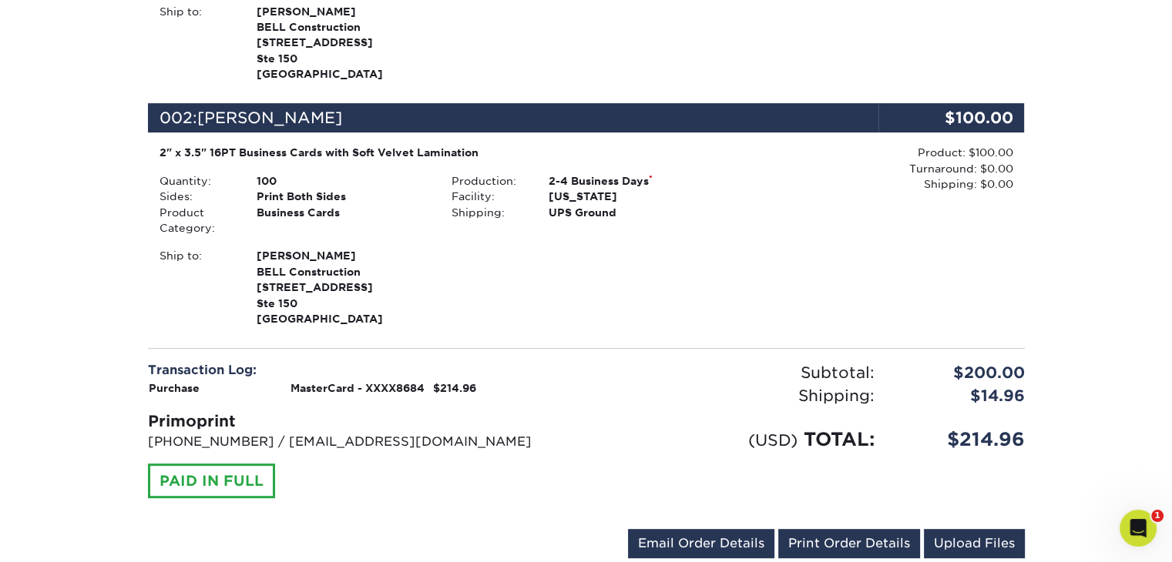
scroll to position [616, 0]
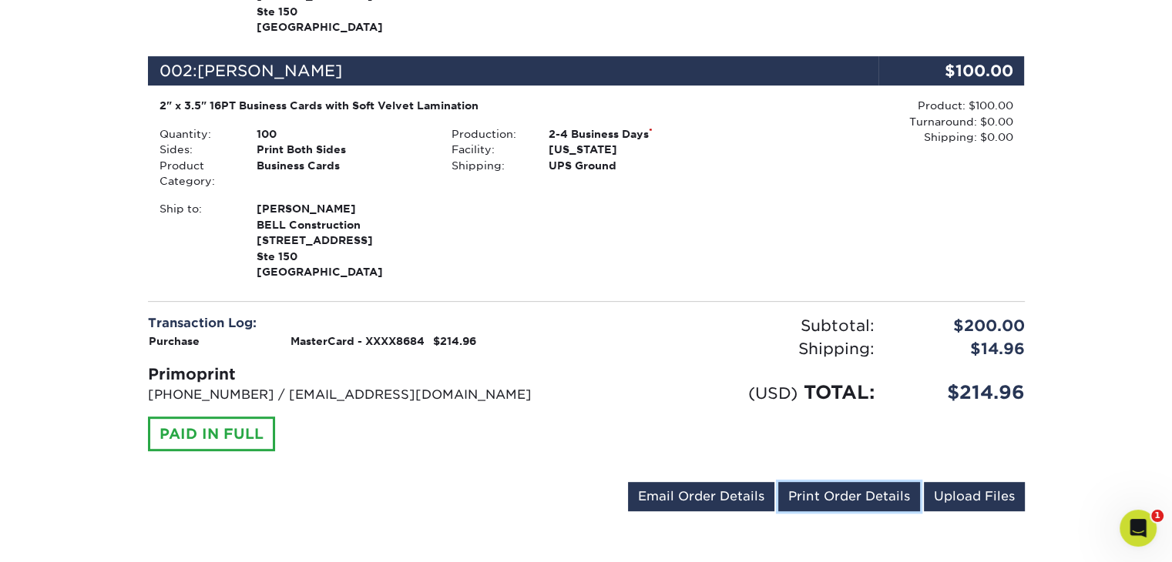
drag, startPoint x: 861, startPoint y: 491, endPoint x: 815, endPoint y: 512, distance: 50.3
click at [860, 491] on link "Print Order Details" at bounding box center [849, 496] width 142 height 29
